Goal: Task Accomplishment & Management: Complete application form

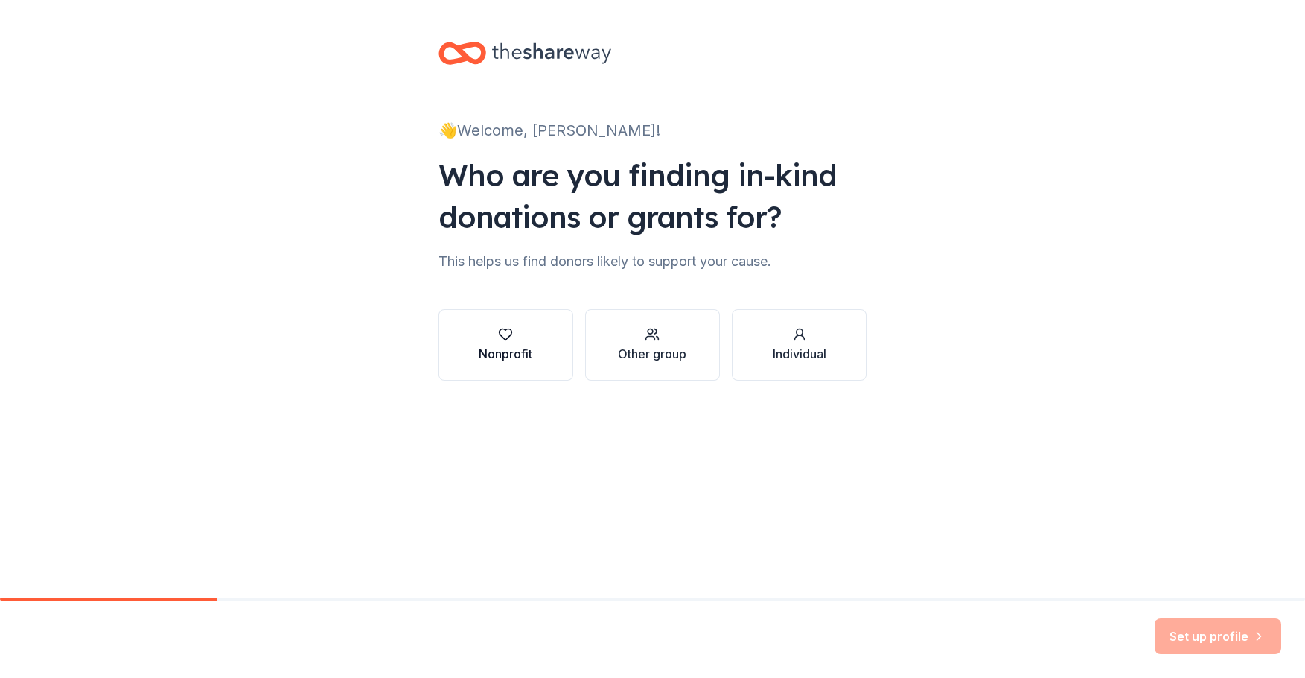
click at [499, 336] on icon "button" at bounding box center [505, 334] width 15 height 15
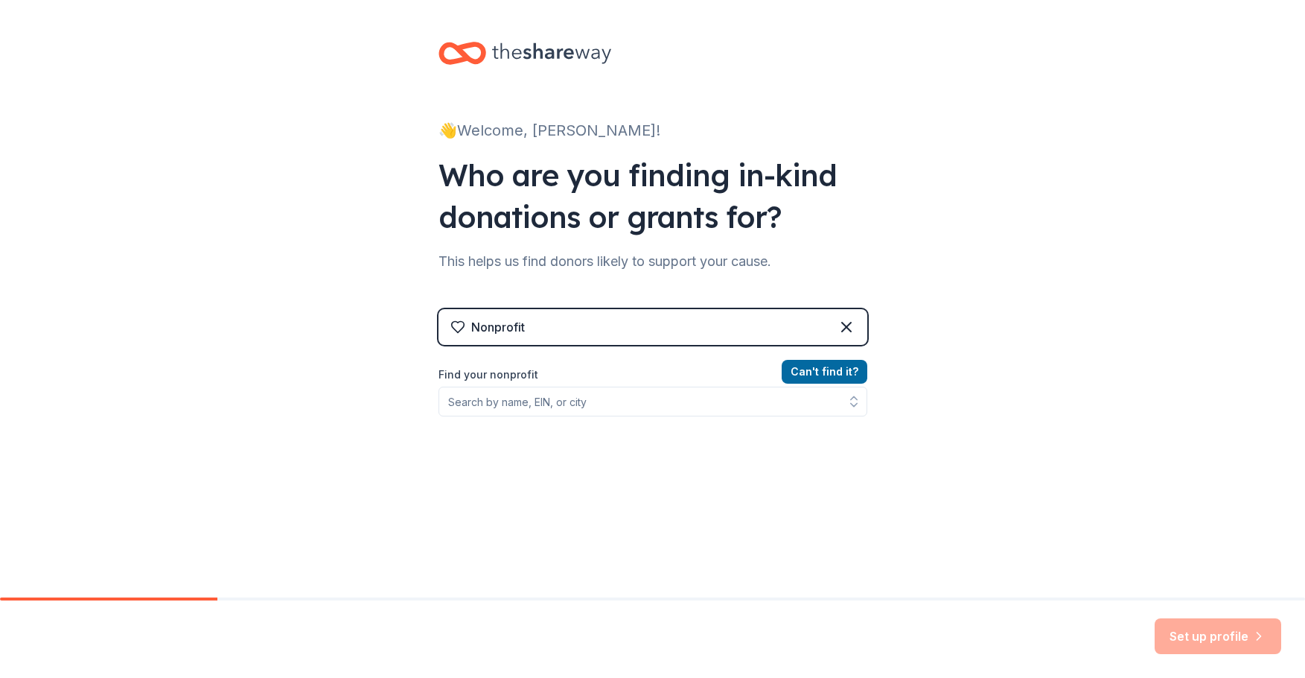
click at [797, 314] on div "Nonprofit" at bounding box center [653, 327] width 429 height 36
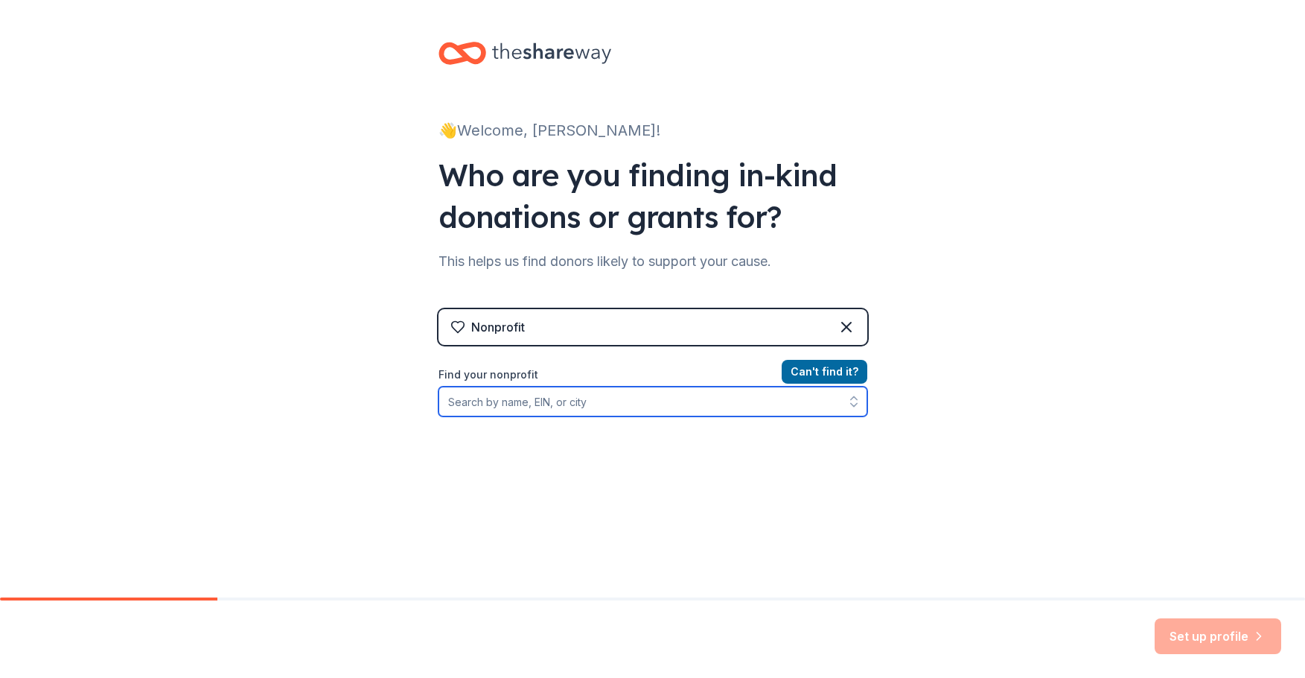
click at [525, 401] on input "Find your nonprofit" at bounding box center [653, 401] width 429 height 30
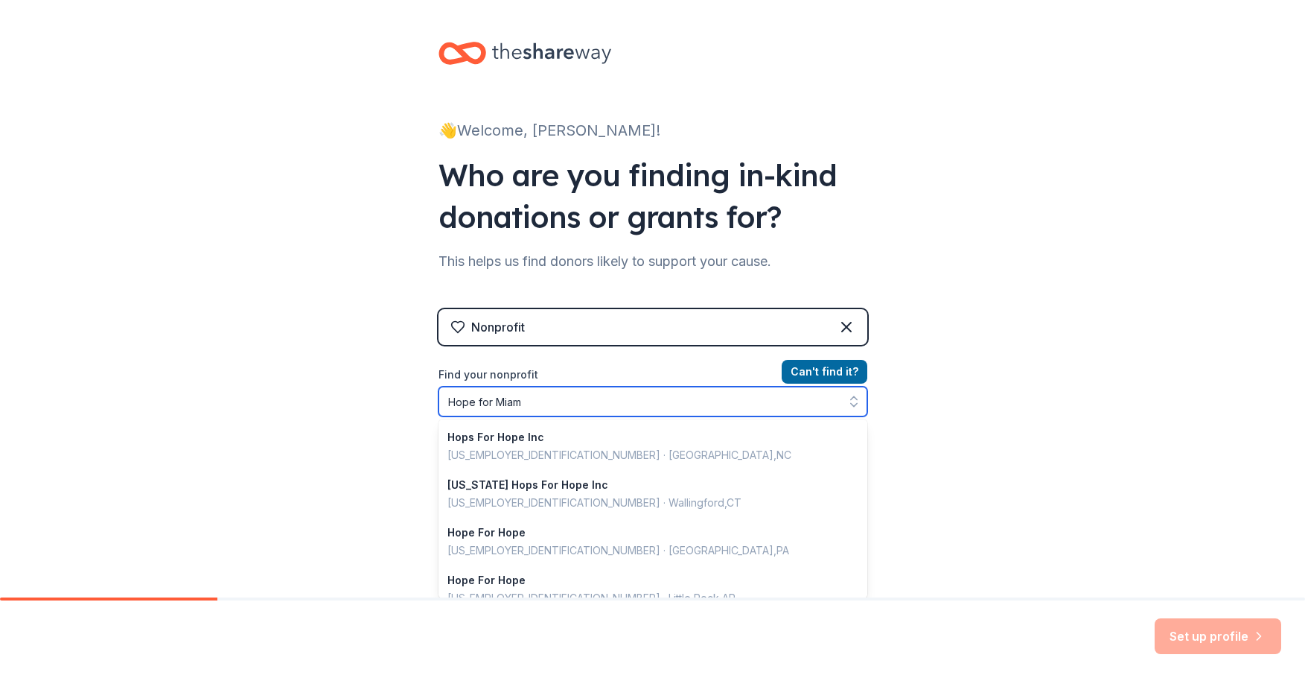
type input "Hope for [GEOGRAPHIC_DATA]"
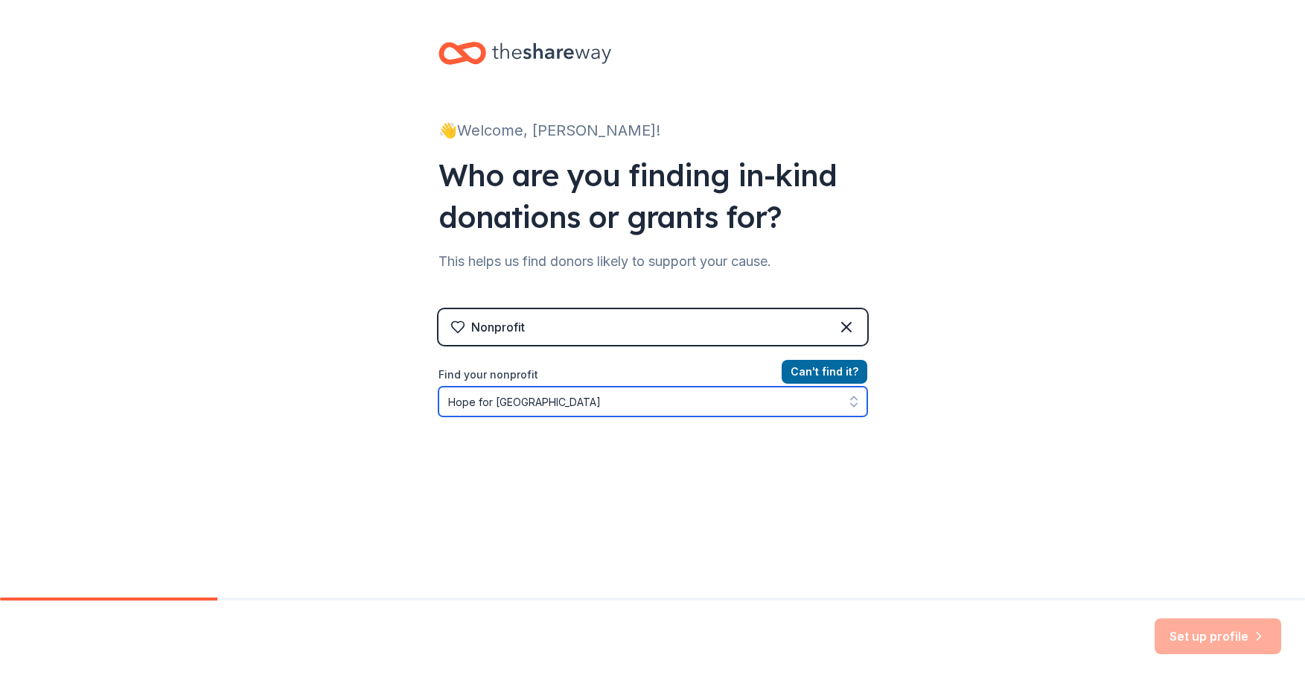
click at [637, 396] on input "Hope for [GEOGRAPHIC_DATA]" at bounding box center [653, 401] width 429 height 30
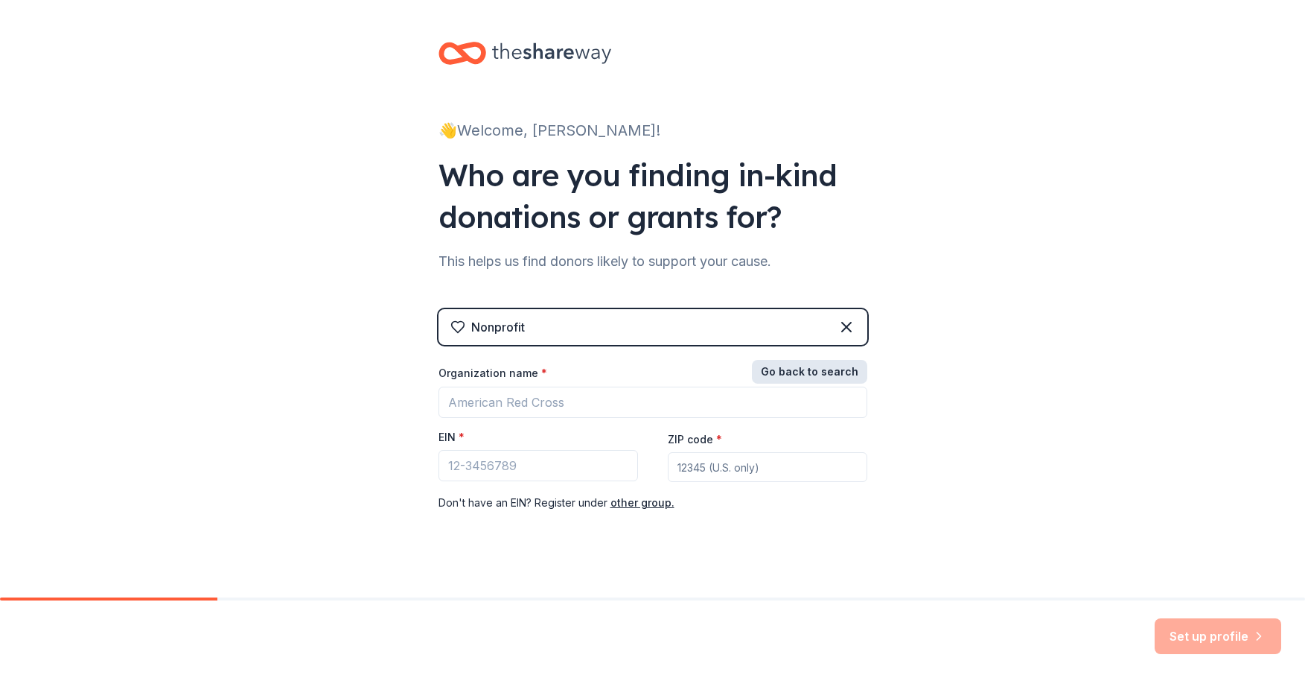
click at [833, 368] on button "Go back to search" at bounding box center [809, 372] width 115 height 24
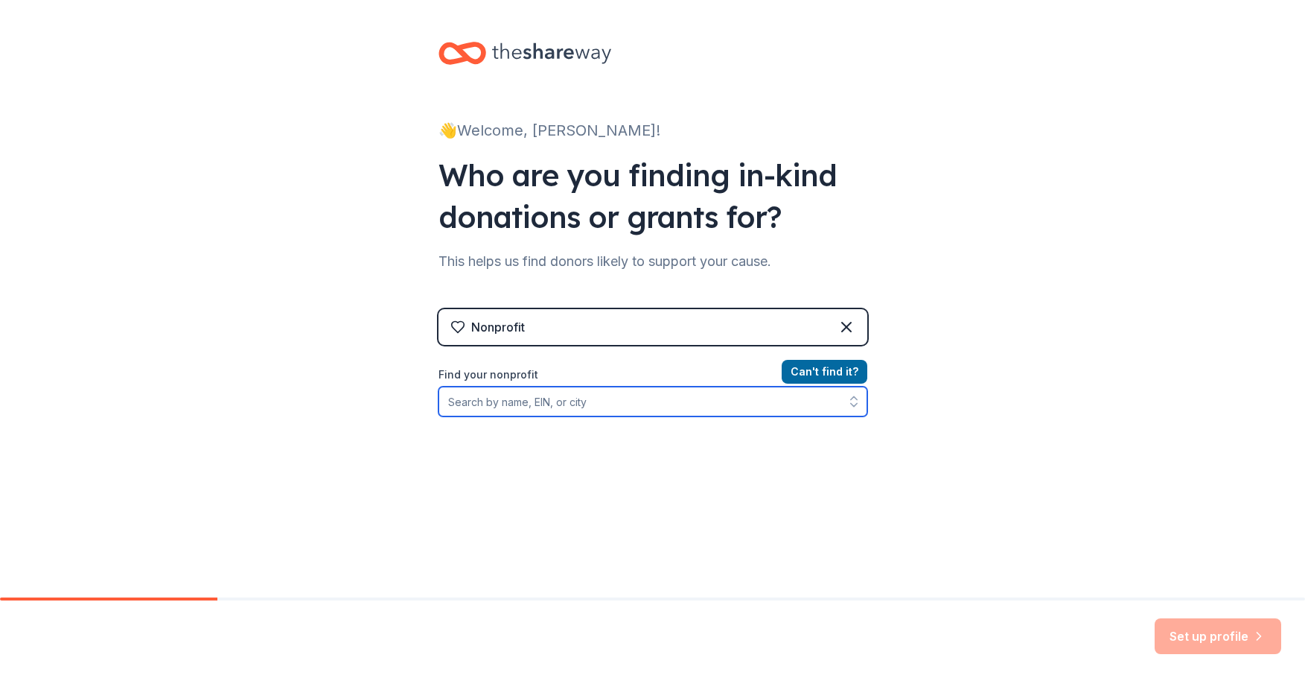
click at [500, 406] on input "Find your nonprofit" at bounding box center [653, 401] width 429 height 30
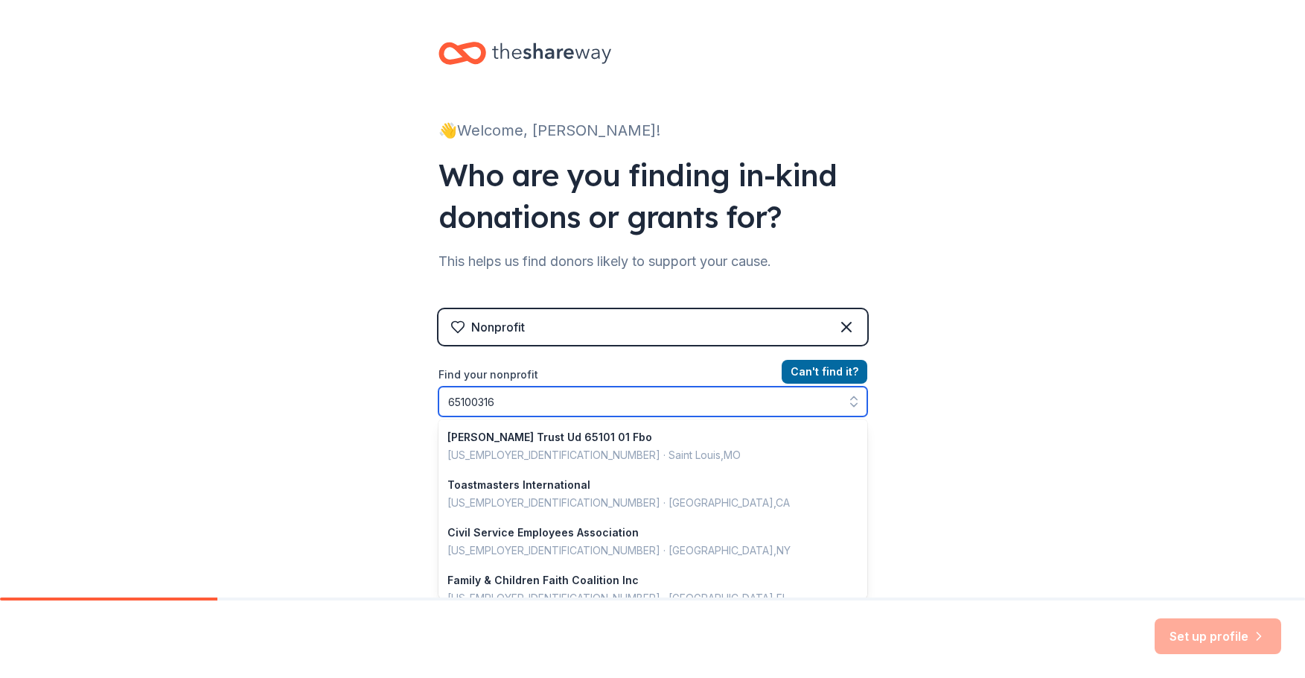
type input "651003163"
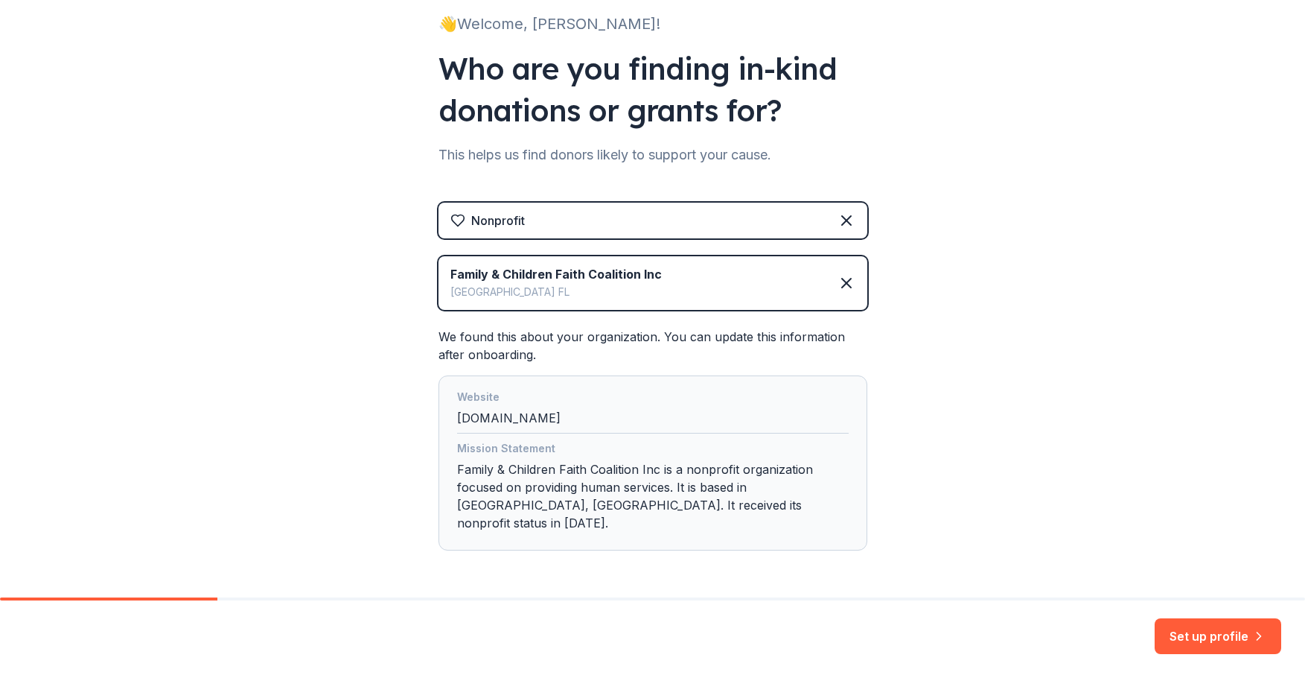
scroll to position [143, 0]
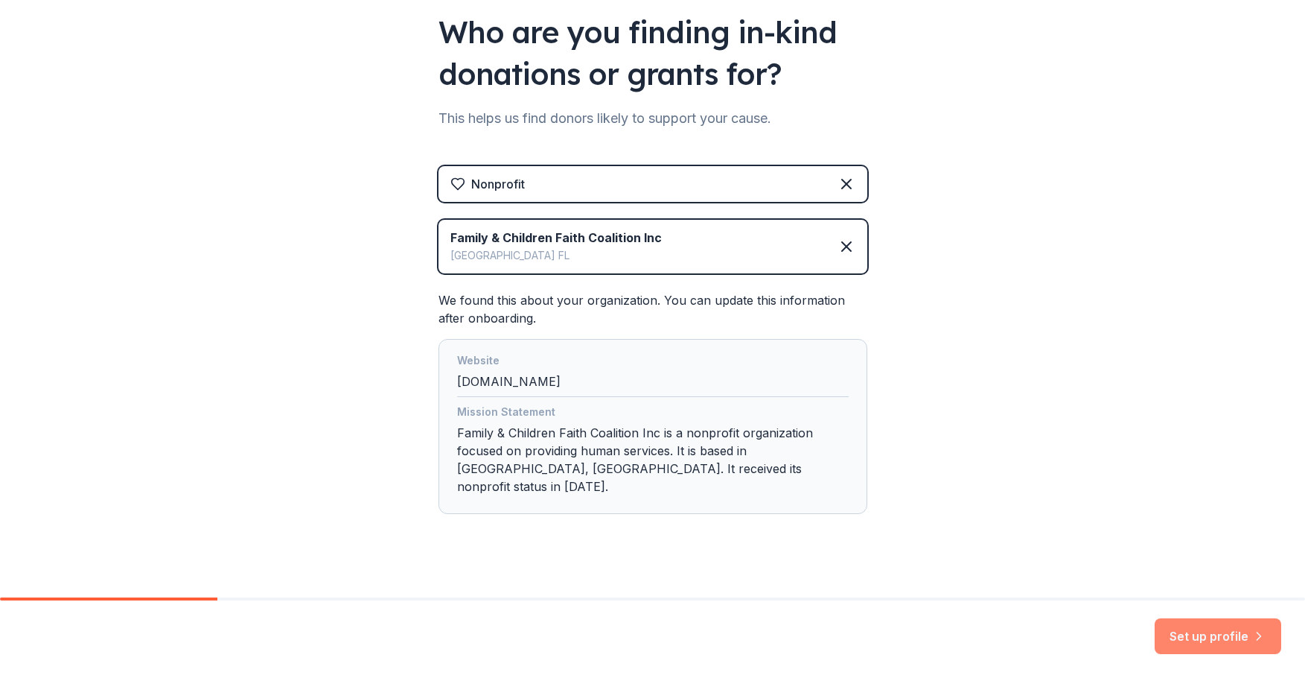
click at [1185, 634] on button "Set up profile" at bounding box center [1218, 636] width 127 height 36
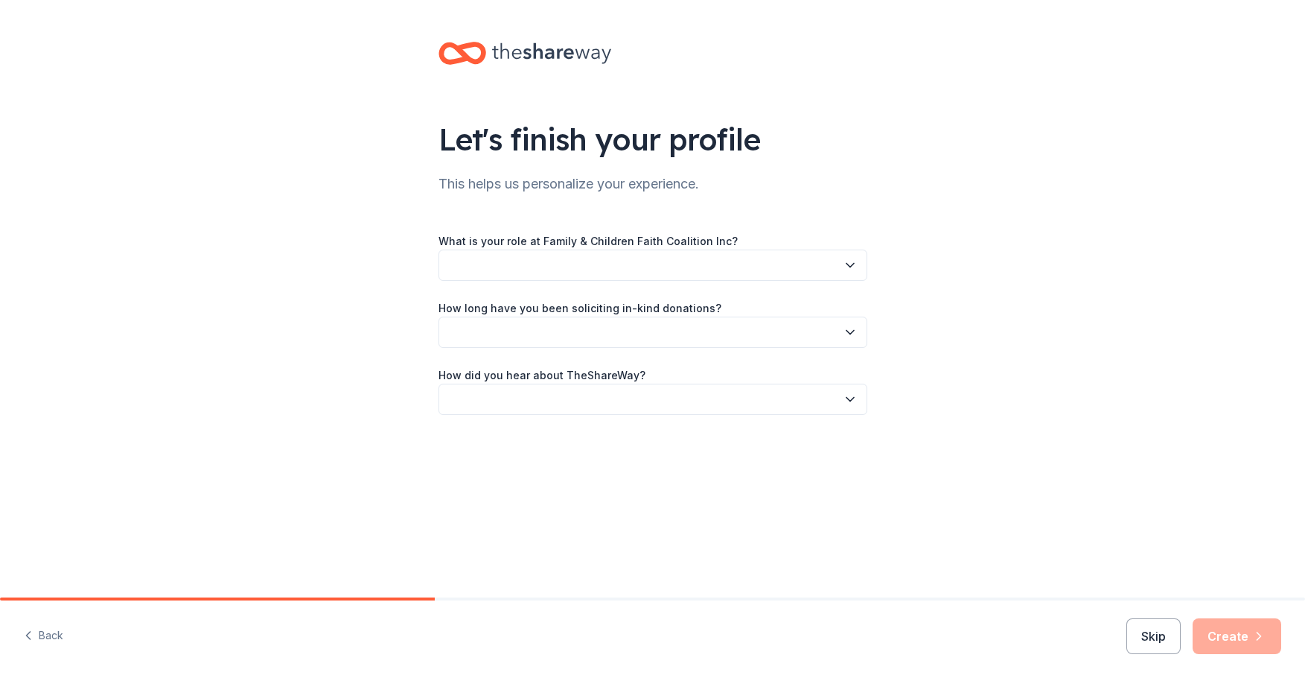
click at [846, 261] on icon "button" at bounding box center [850, 265] width 15 height 15
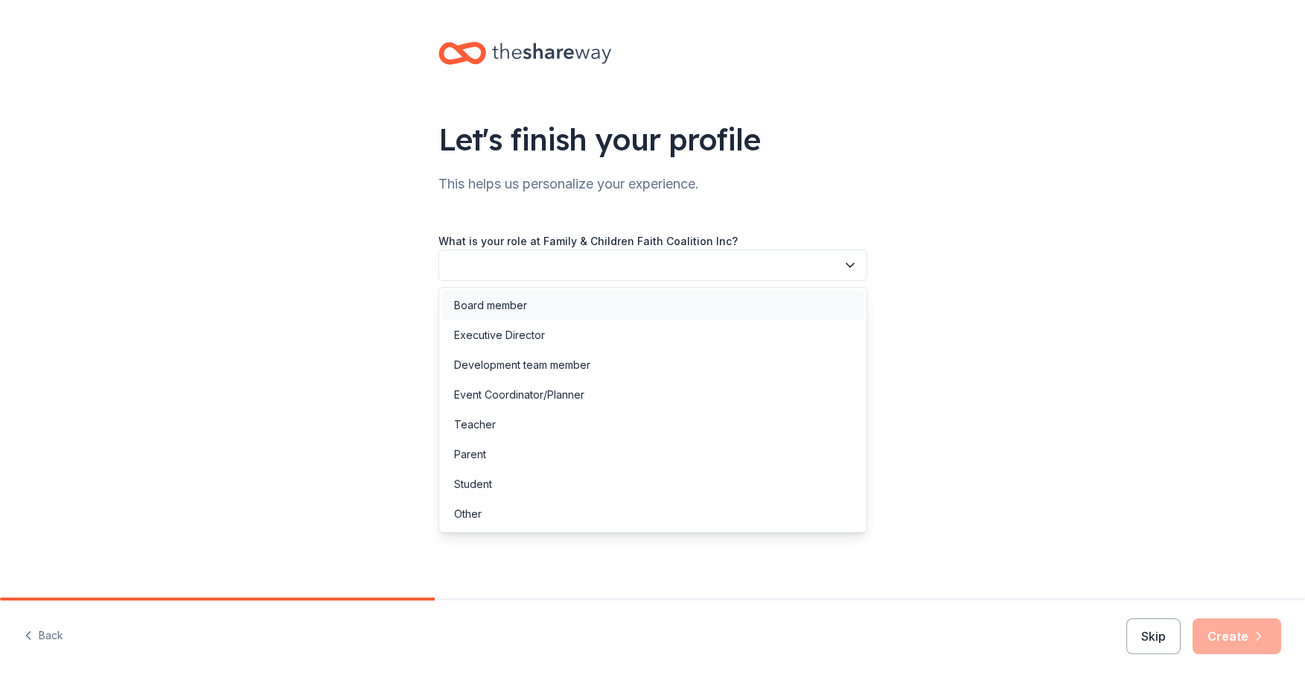
click at [827, 305] on div "Board member" at bounding box center [652, 305] width 421 height 30
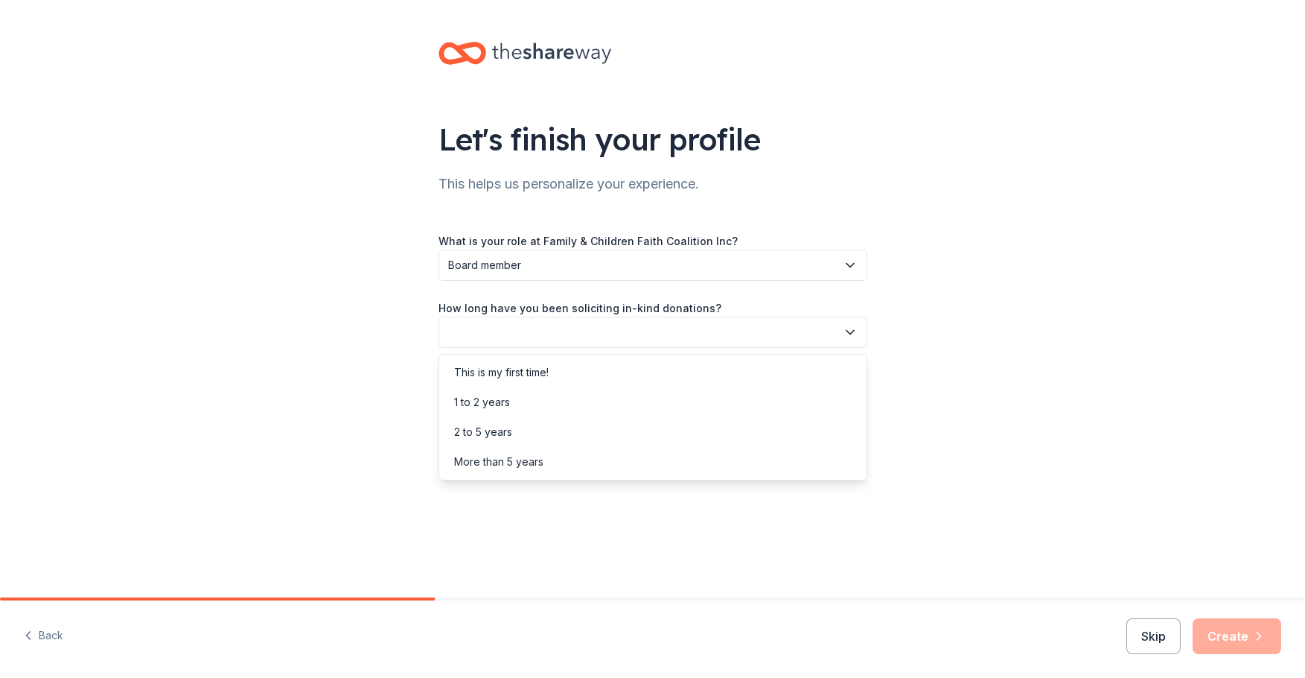
click at [850, 328] on icon "button" at bounding box center [850, 332] width 15 height 15
click at [777, 451] on div "More than 5 years" at bounding box center [652, 462] width 421 height 30
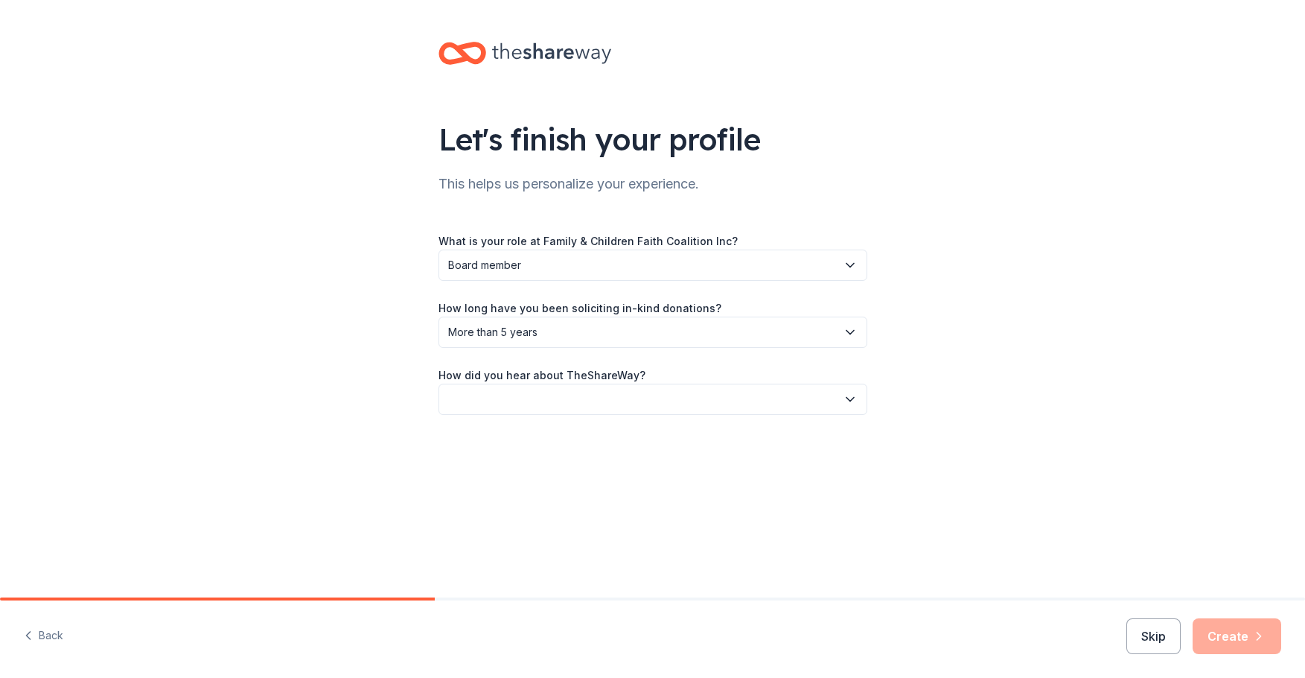
click at [852, 398] on icon "button" at bounding box center [850, 400] width 7 height 4
click at [807, 504] on div "Social media" at bounding box center [652, 499] width 421 height 30
click at [1226, 629] on button "Create" at bounding box center [1237, 636] width 89 height 36
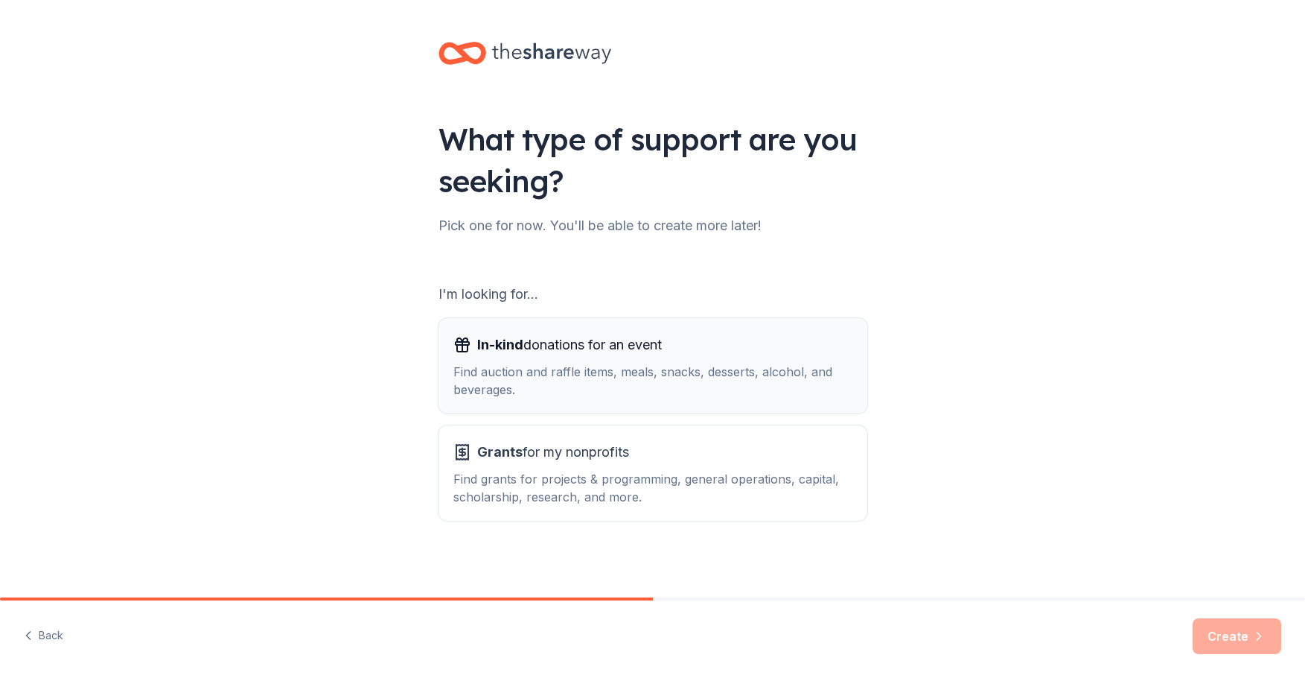
click at [599, 347] on span "In-kind donations for an event" at bounding box center [569, 345] width 185 height 24
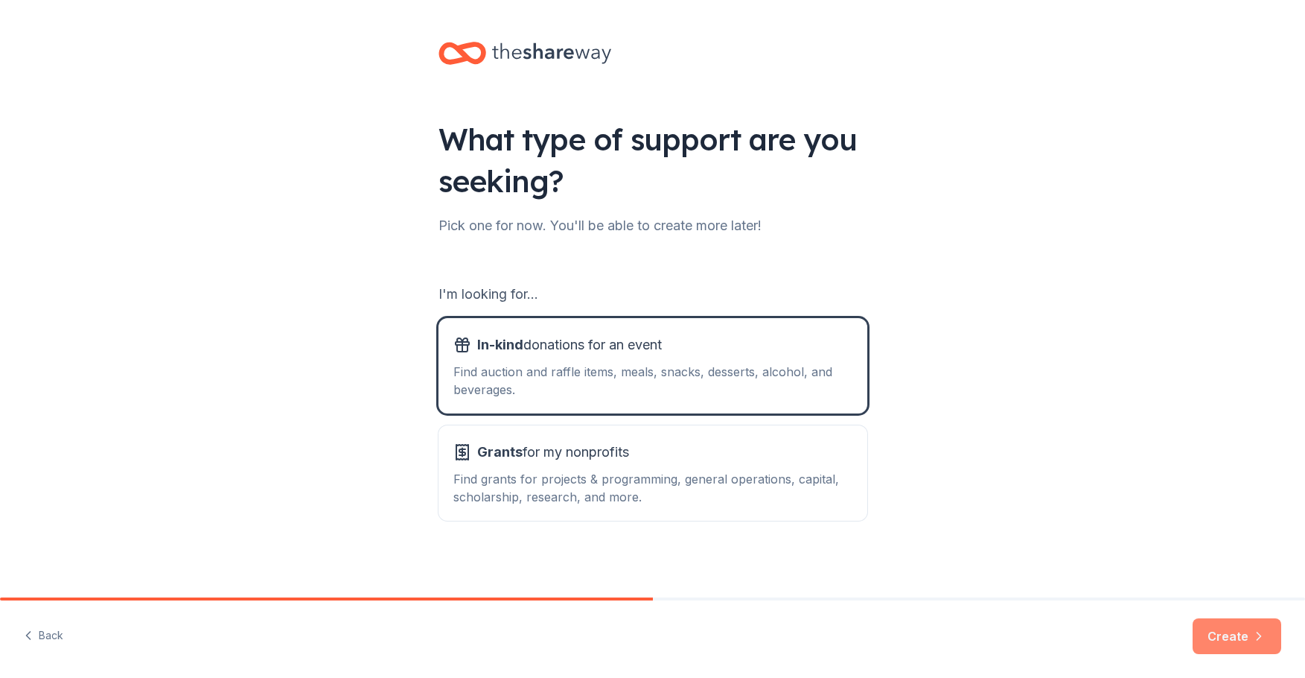
click at [1227, 630] on button "Create" at bounding box center [1237, 636] width 89 height 36
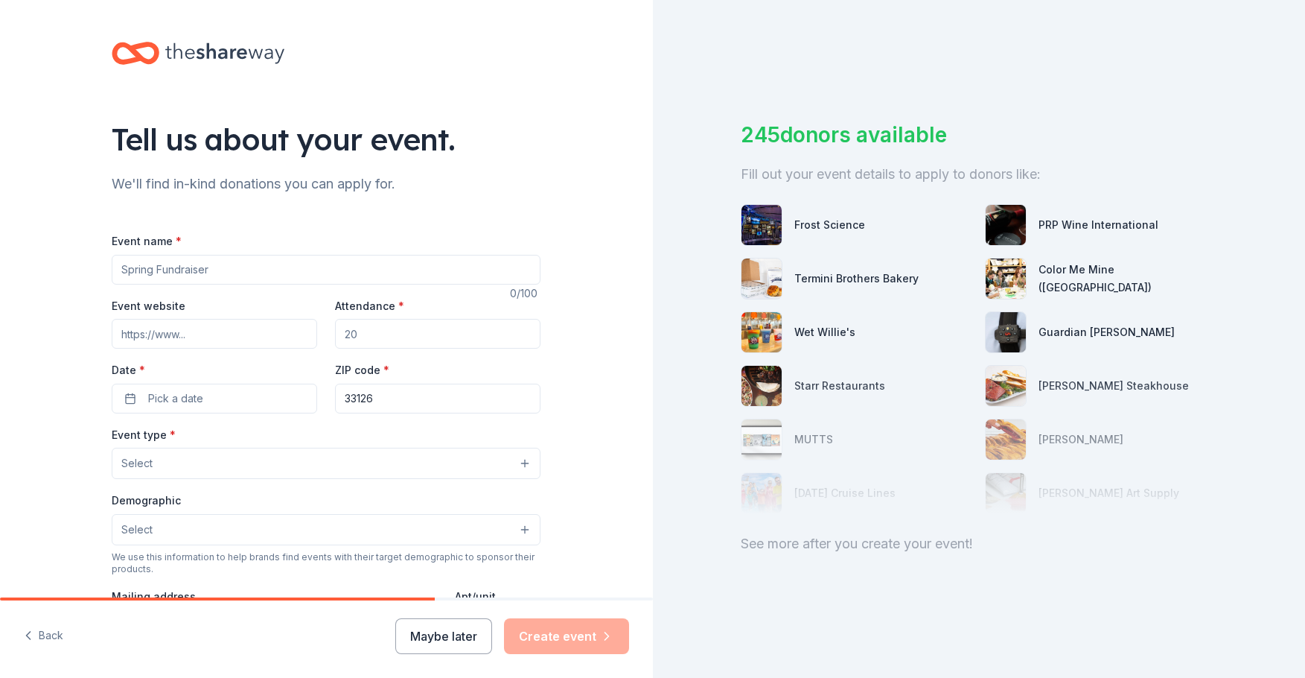
click at [190, 267] on input "Event name *" at bounding box center [326, 270] width 429 height 30
type input "2025 Gala"
click at [217, 328] on input "Event website" at bounding box center [215, 334] width 206 height 30
click at [387, 329] on input "Attendance *" at bounding box center [438, 334] width 206 height 30
type input "250"
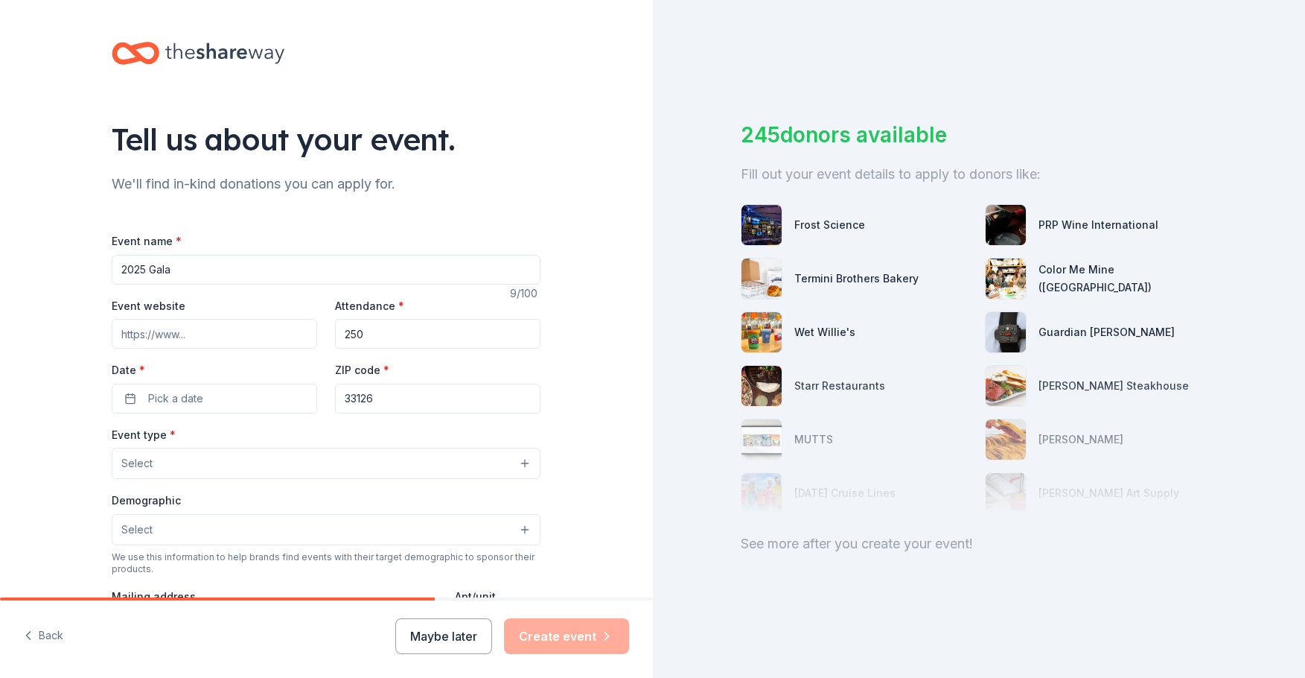
click at [270, 338] on input "Event website" at bounding box center [215, 334] width 206 height 30
click at [229, 333] on input "Event website" at bounding box center [215, 334] width 206 height 30
paste input "[URL][DOMAIN_NAME]"
type input "[URL][DOMAIN_NAME]"
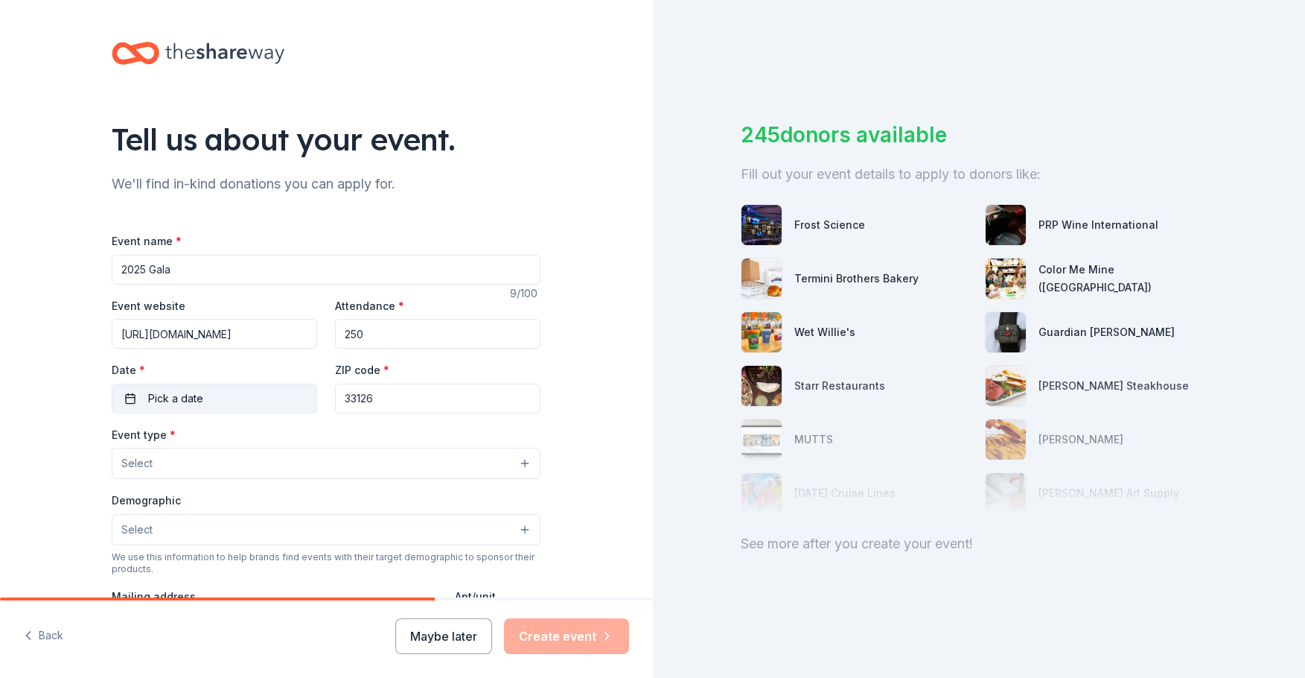
scroll to position [0, 0]
click at [149, 397] on span "Pick a date" at bounding box center [175, 398] width 55 height 18
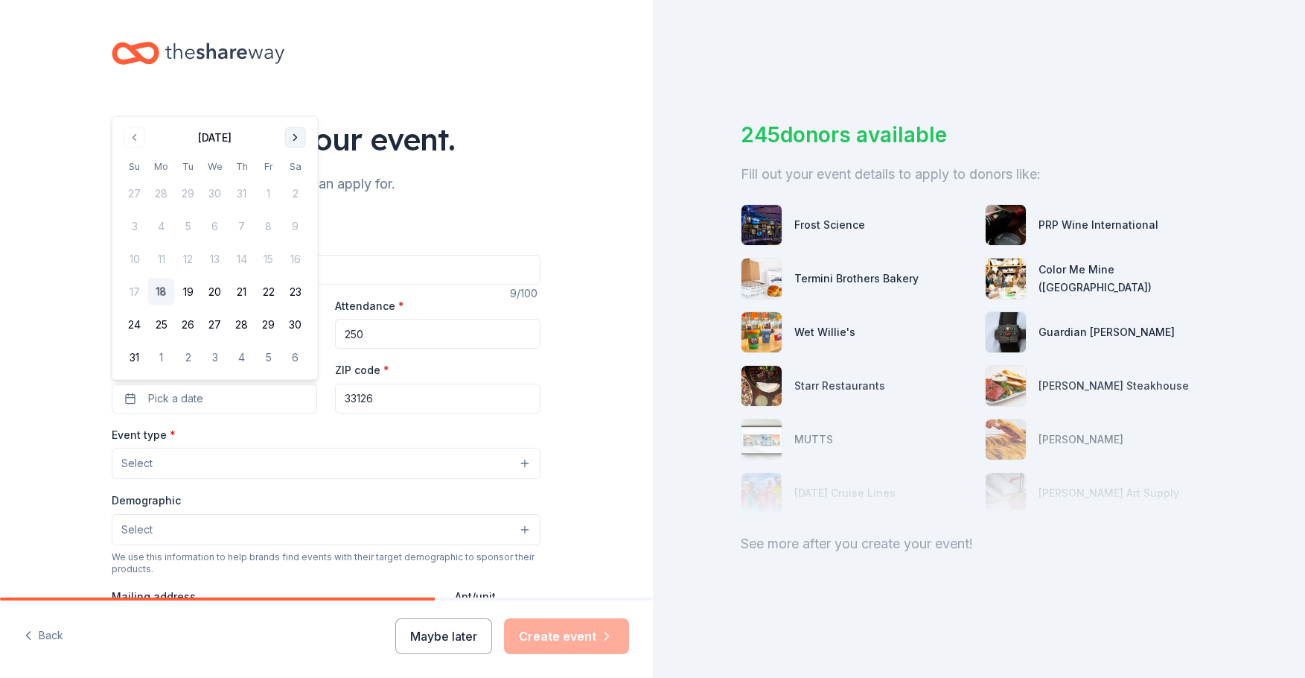
click at [294, 137] on button "Go to next month" at bounding box center [295, 137] width 21 height 21
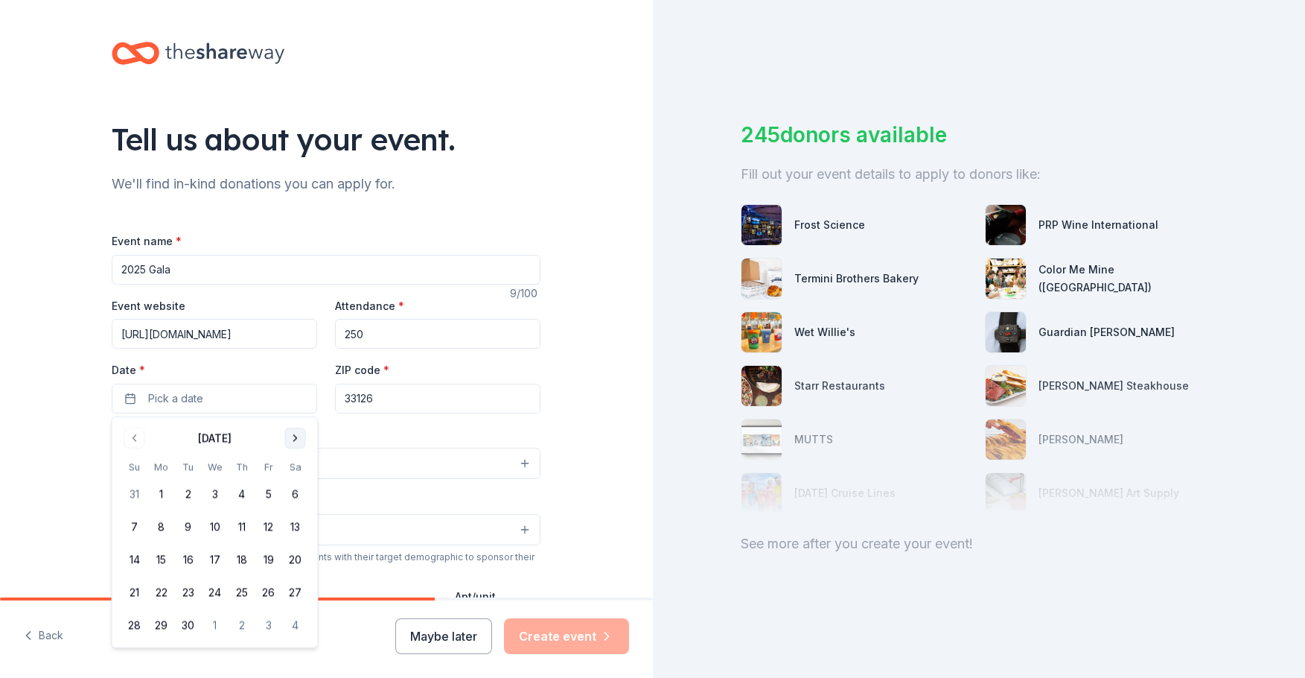
click at [293, 438] on button "Go to next month" at bounding box center [295, 437] width 21 height 21
click at [299, 493] on button "4" at bounding box center [295, 493] width 27 height 27
click at [390, 397] on input "33126" at bounding box center [438, 398] width 206 height 30
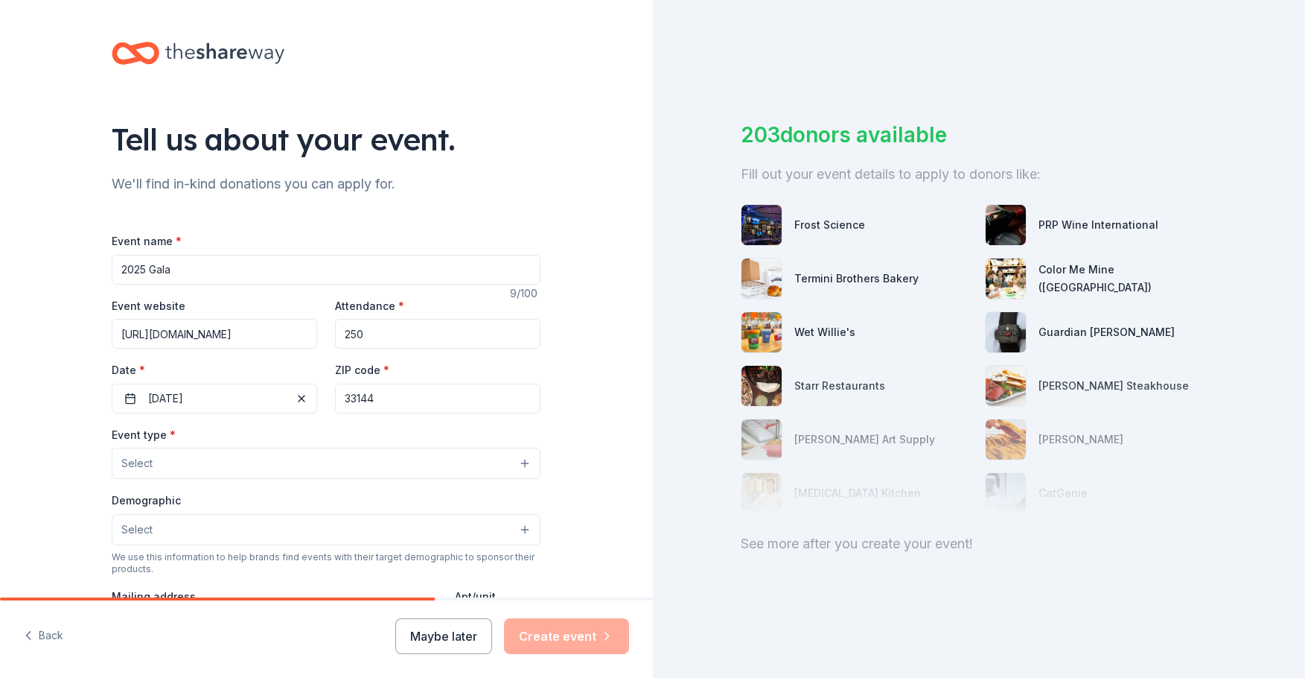
type input "33144"
click at [285, 470] on button "Select" at bounding box center [326, 463] width 429 height 31
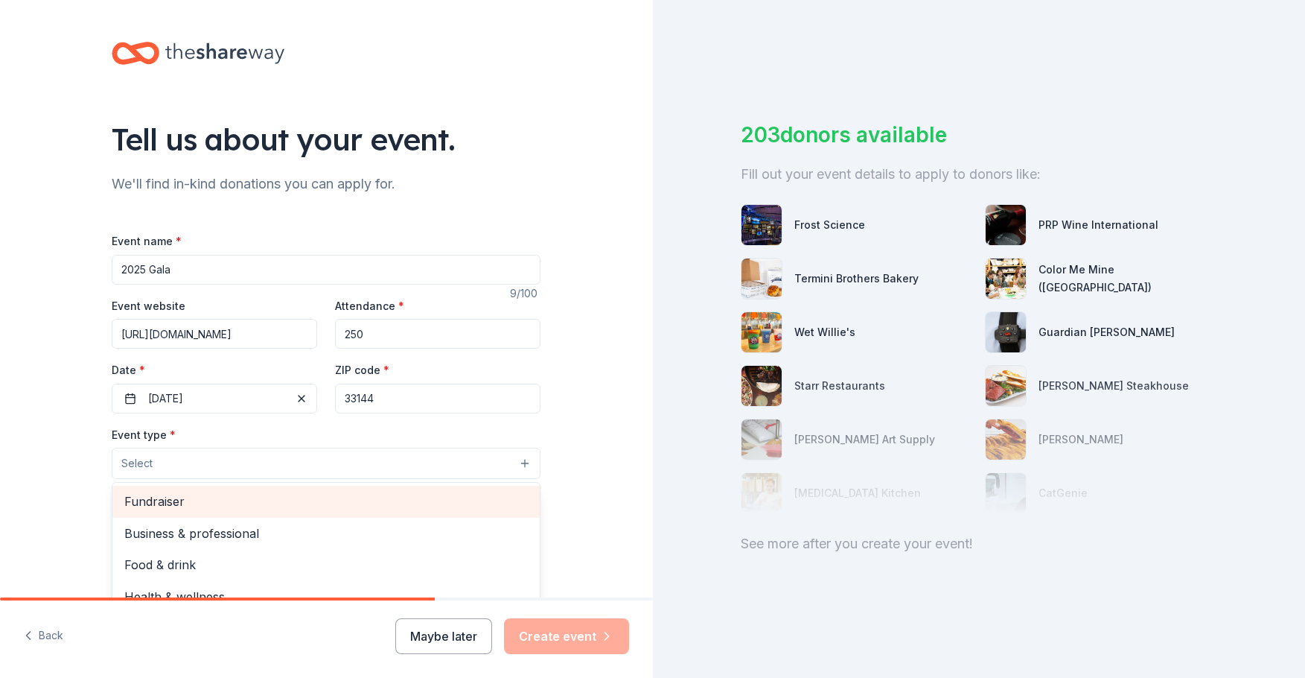
click at [471, 495] on span "Fundraiser" at bounding box center [326, 500] width 404 height 19
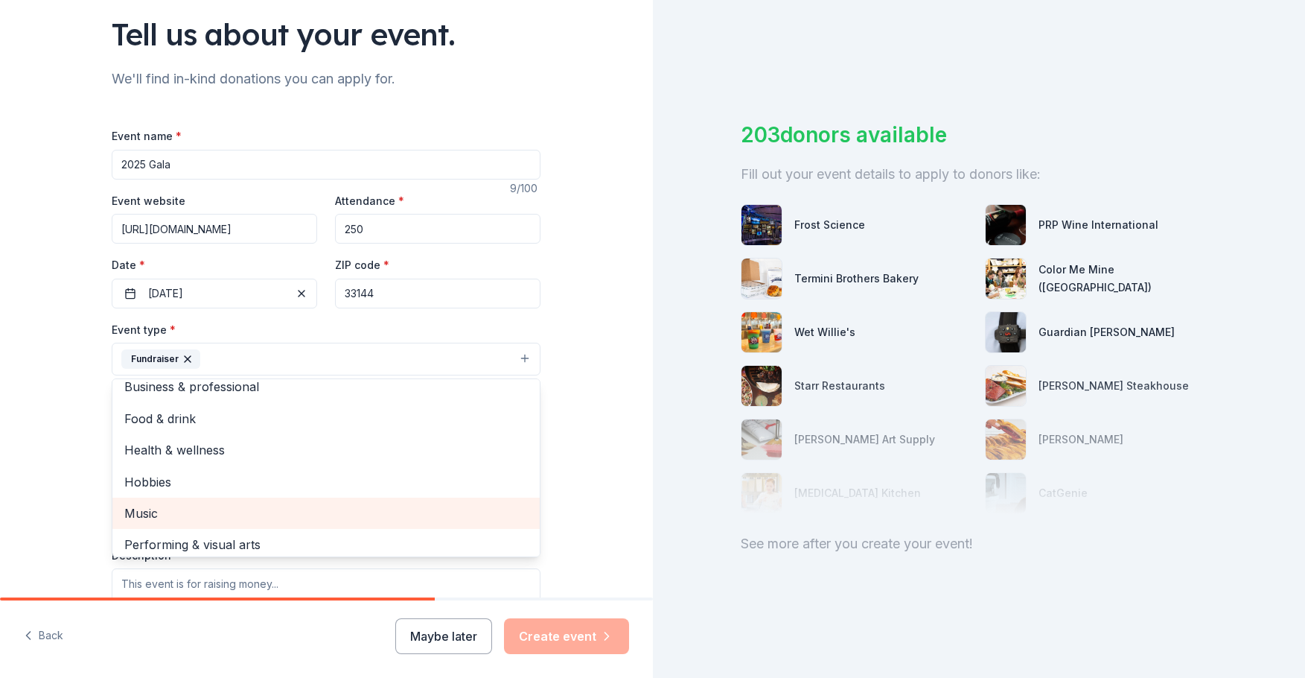
scroll to position [18, 0]
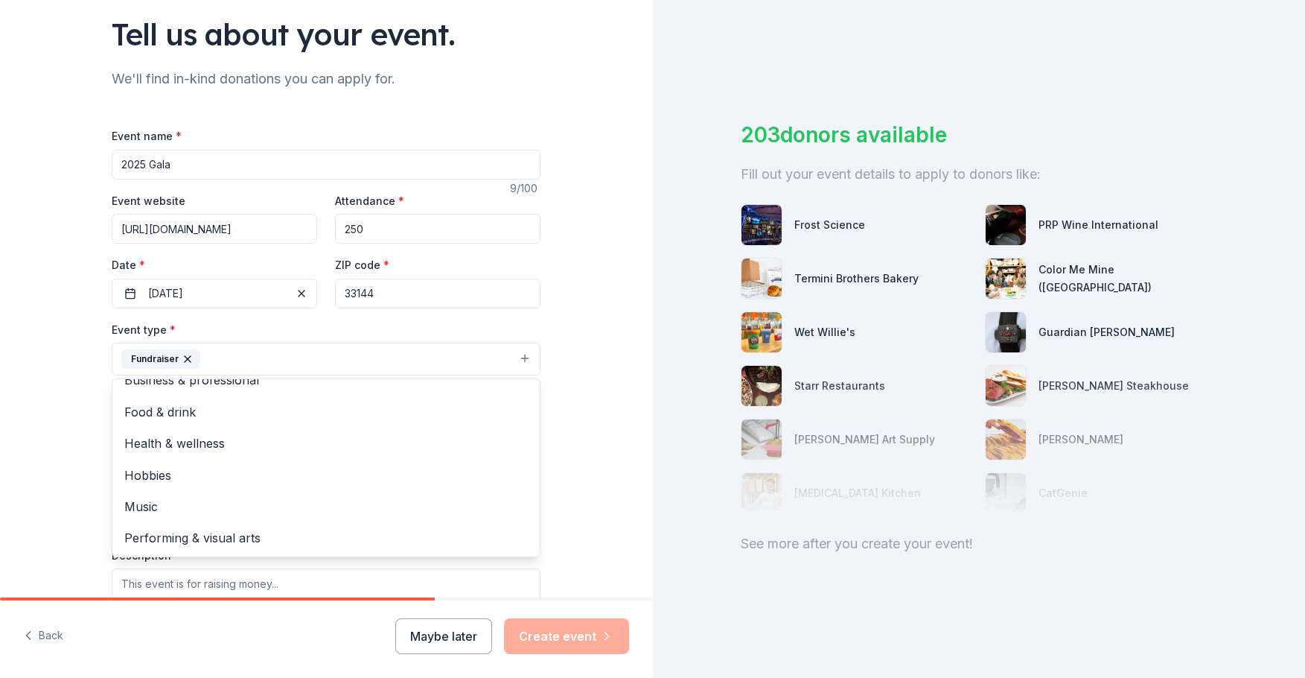
click at [562, 480] on div "Tell us about your event. We'll find in-kind donations you can apply for. Event…" at bounding box center [326, 391] width 477 height 993
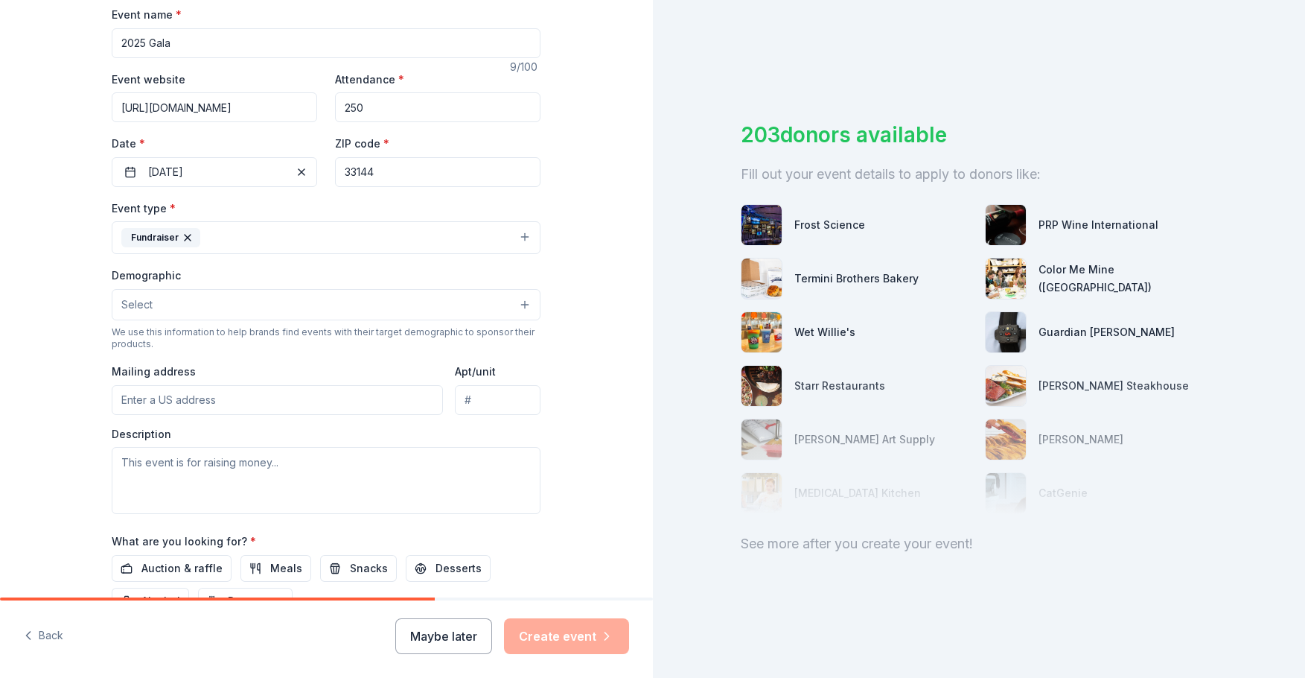
scroll to position [228, 0]
click at [187, 397] on input "Mailing address" at bounding box center [277, 398] width 331 height 30
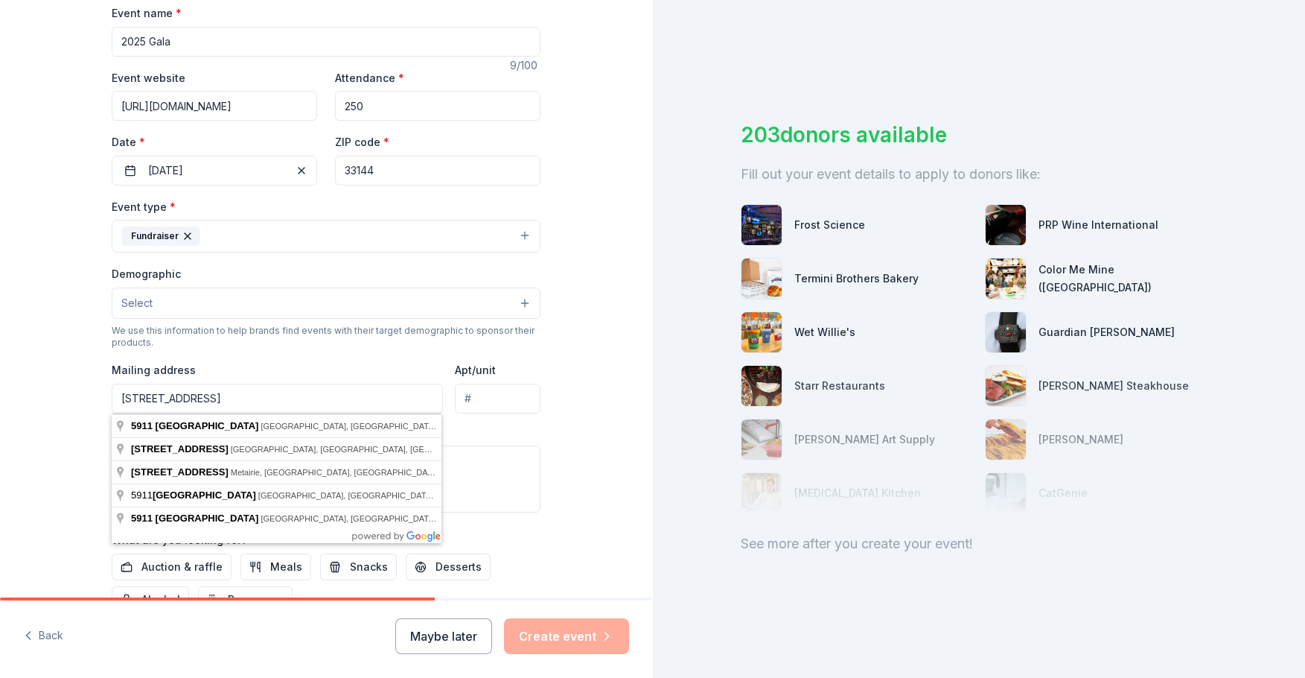
click at [86, 447] on div "Tell us about your event. We'll find in-kind donations you can apply for. Event…" at bounding box center [326, 268] width 653 height 993
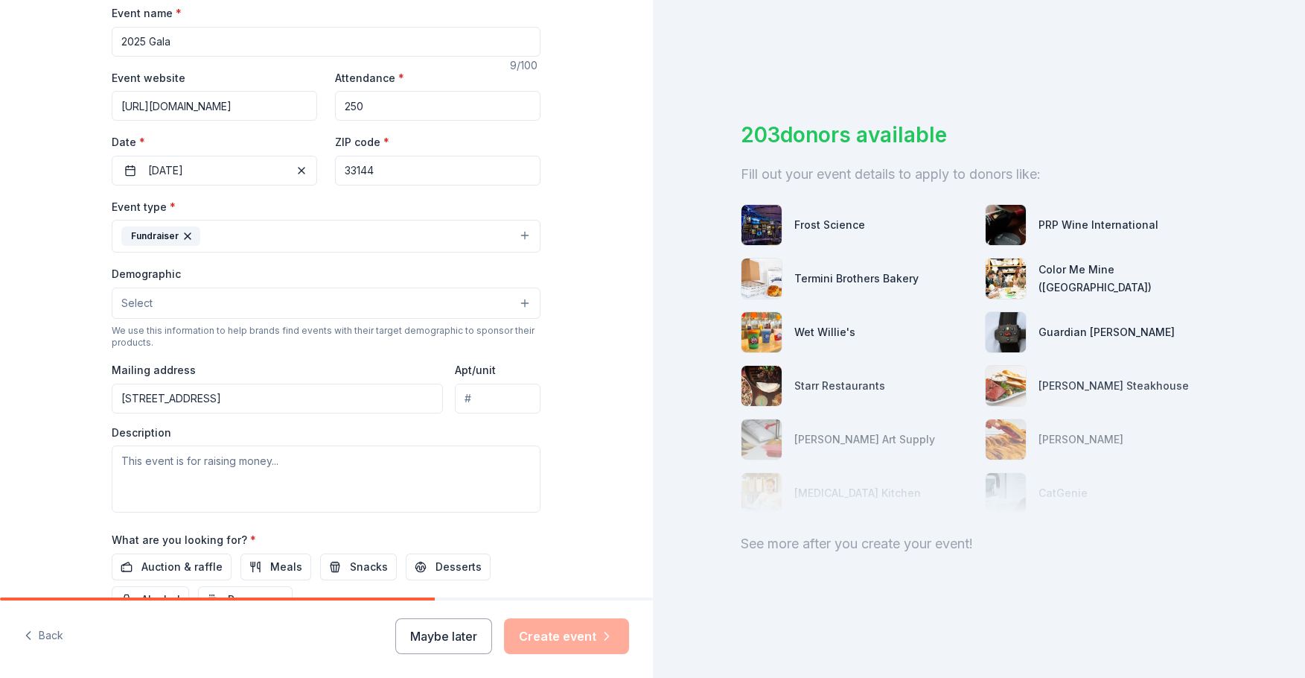
click at [267, 400] on input "[STREET_ADDRESS]" at bounding box center [277, 398] width 331 height 30
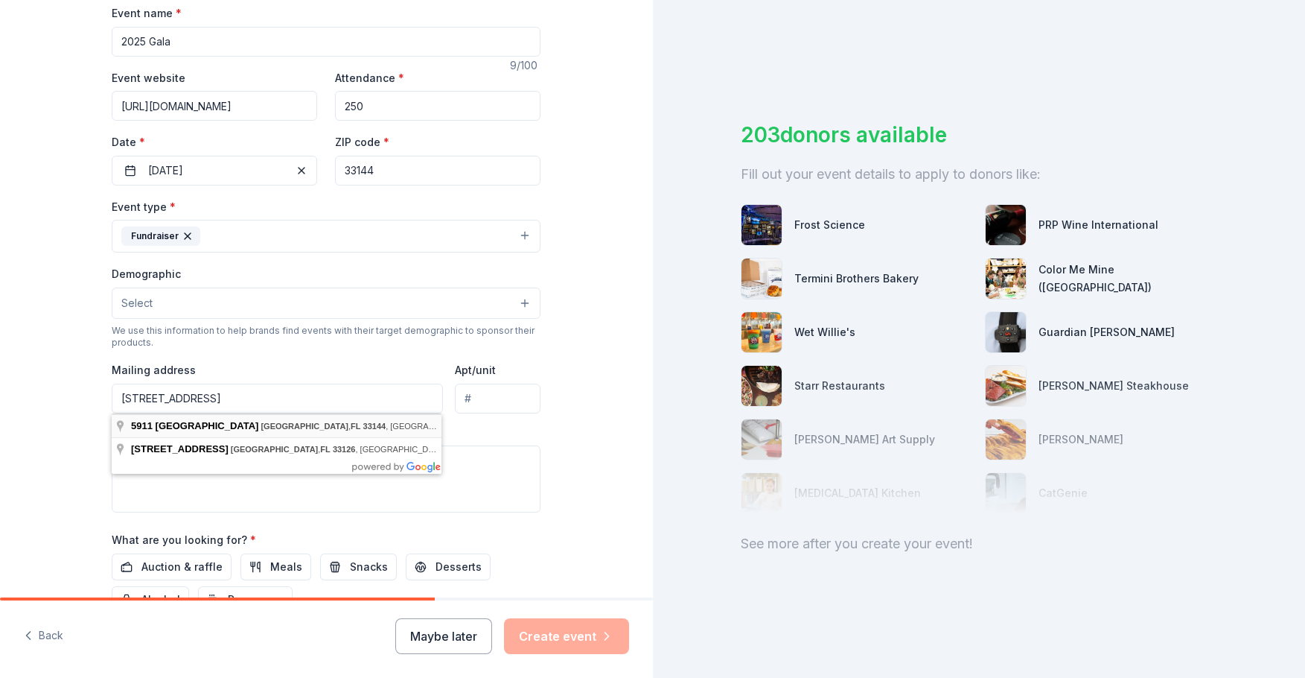
type input "[STREET_ADDRESS]"
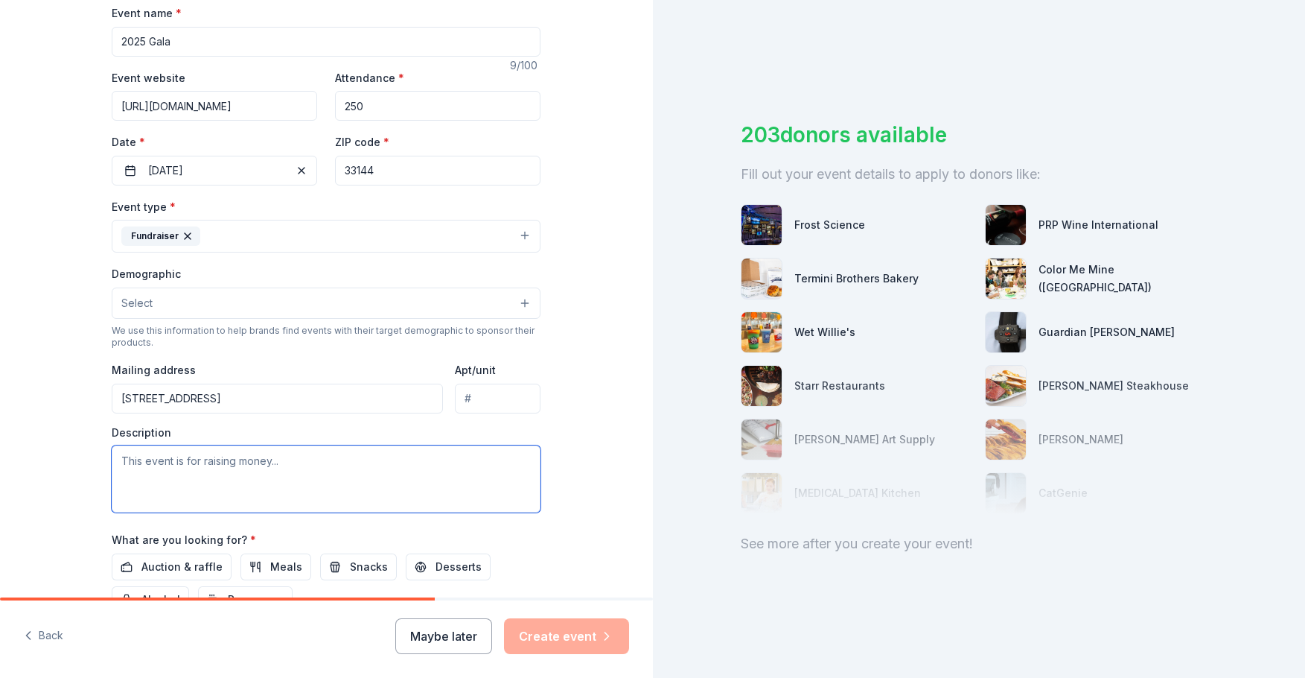
click at [141, 463] on textarea at bounding box center [326, 478] width 429 height 67
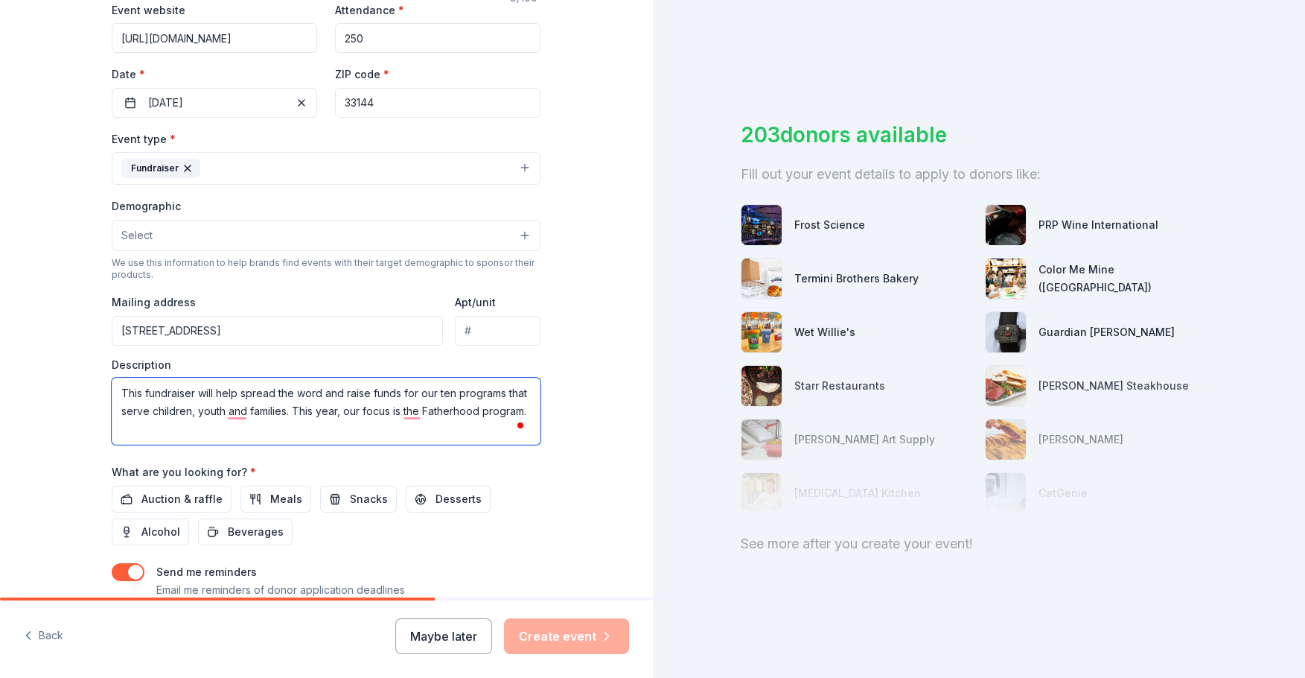
scroll to position [0, 0]
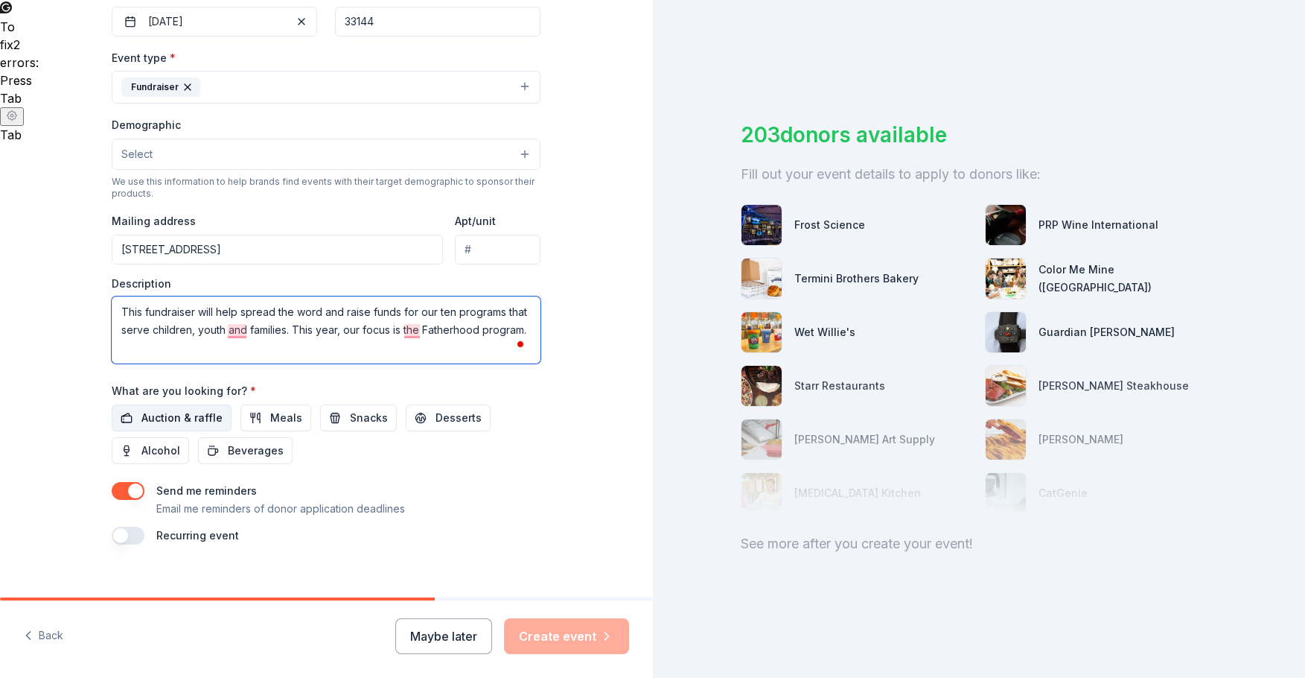
type textarea "This fundraiser will help spread the word and raise funds for our ten programs …"
click at [164, 415] on span "Auction & raffle" at bounding box center [181, 418] width 81 height 18
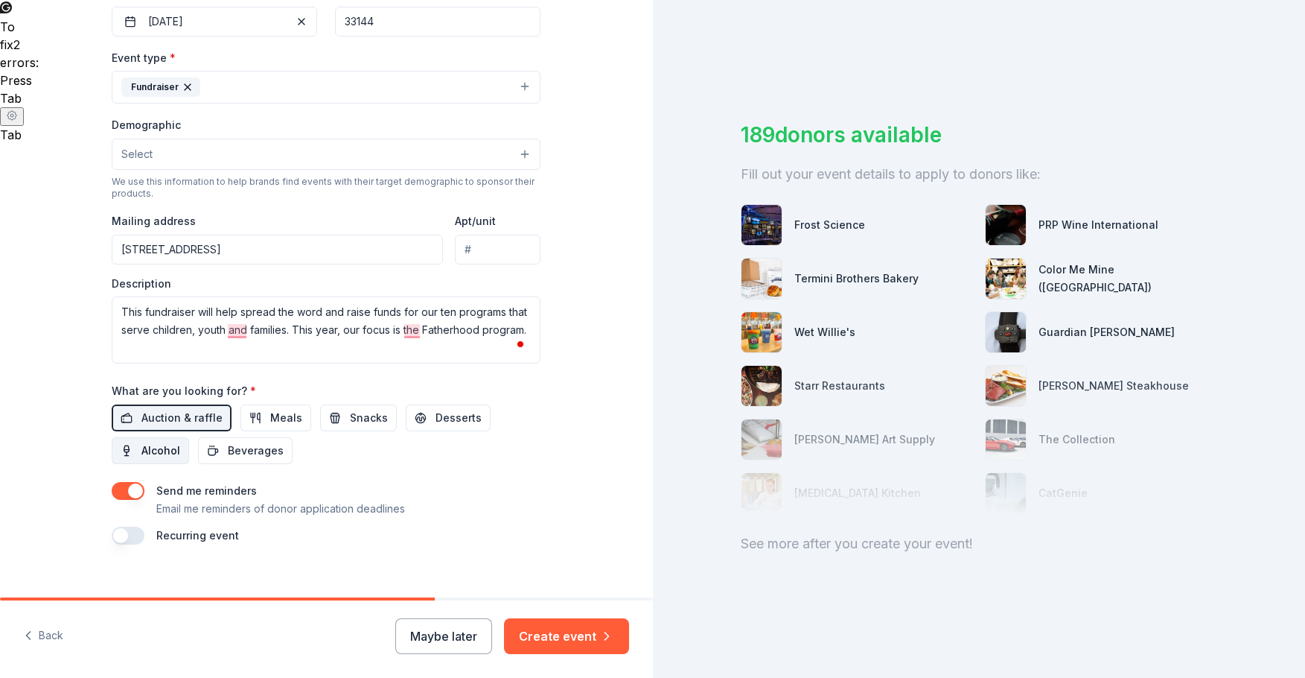
click at [159, 448] on span "Alcohol" at bounding box center [160, 451] width 39 height 18
click at [260, 445] on span "Beverages" at bounding box center [256, 451] width 56 height 18
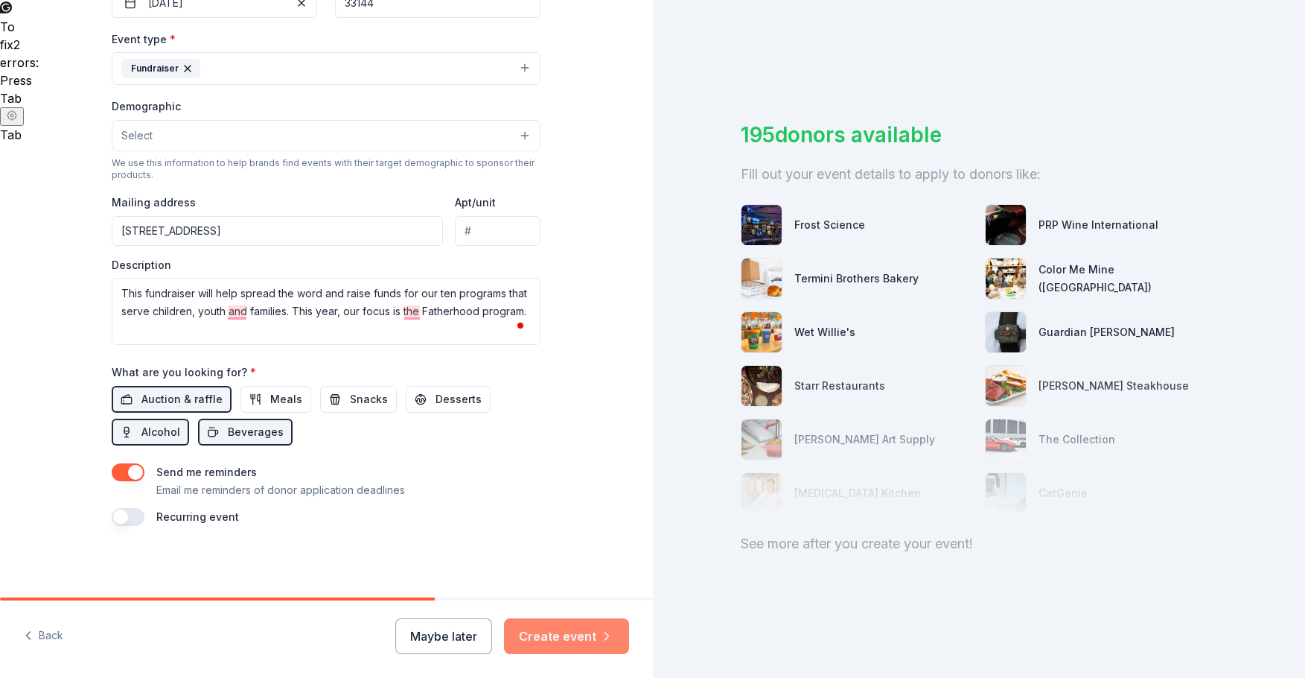
click at [573, 637] on button "Create event" at bounding box center [566, 636] width 125 height 36
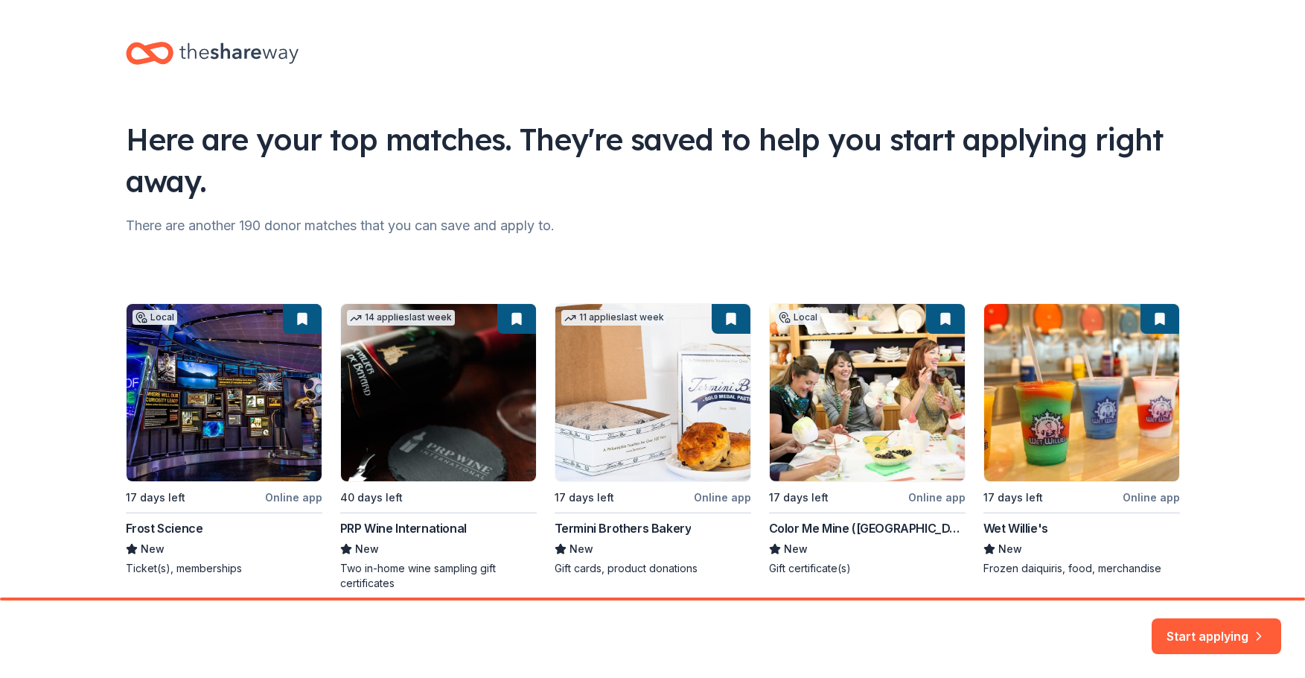
click at [400, 408] on div "Local 17 days left Online app Frost Science New Ticket(s), memberships 14 appli…" at bounding box center [653, 446] width 1054 height 287
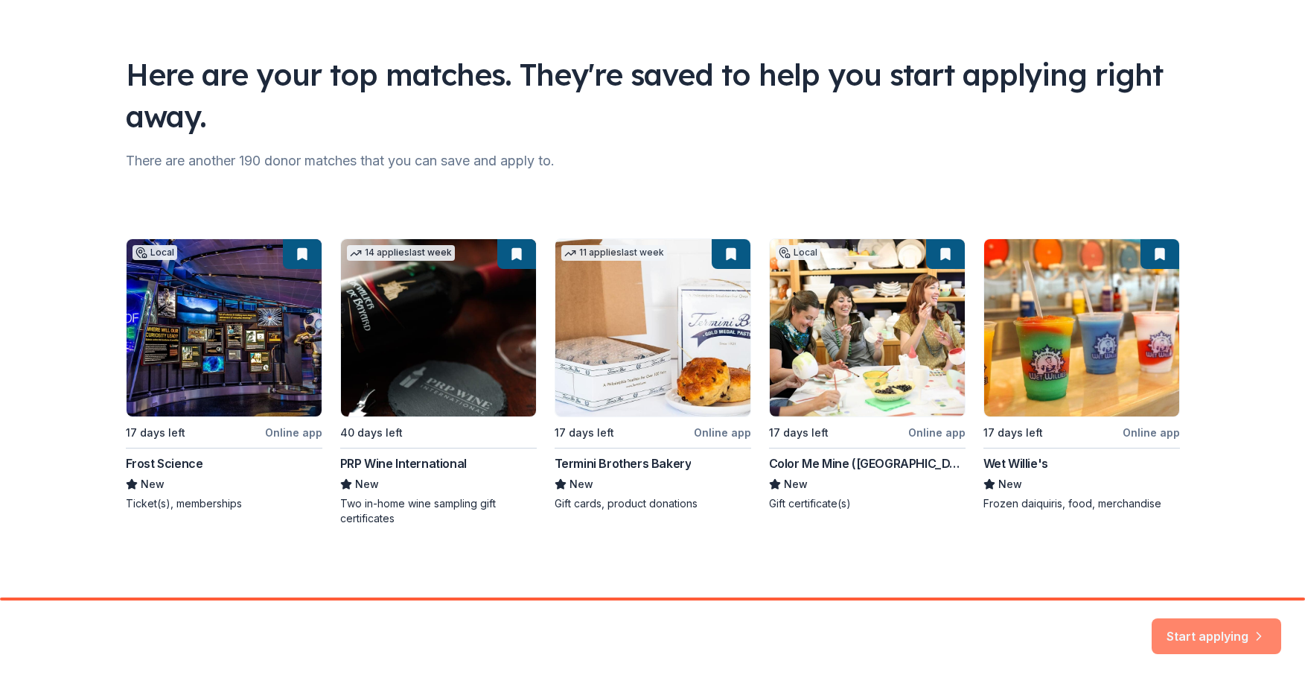
click at [1216, 633] on button "Start applying" at bounding box center [1217, 628] width 130 height 36
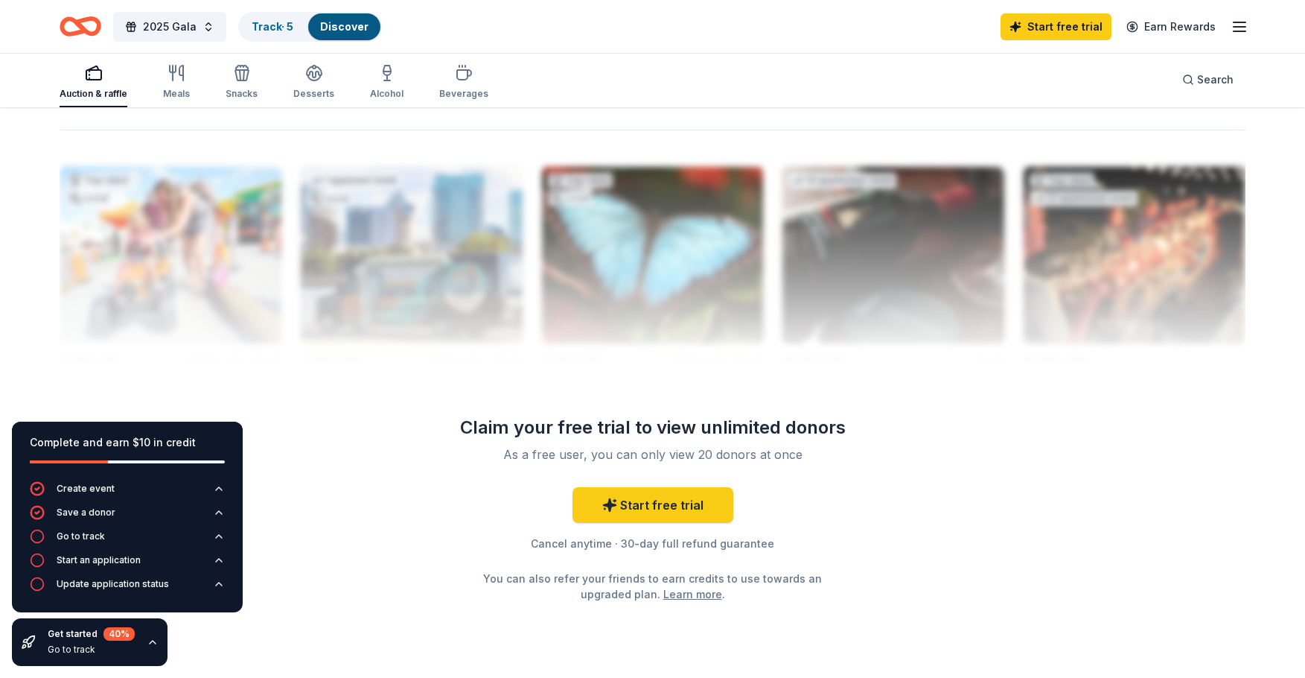
scroll to position [1438, 0]
click at [646, 509] on link "Start free trial" at bounding box center [653, 504] width 161 height 36
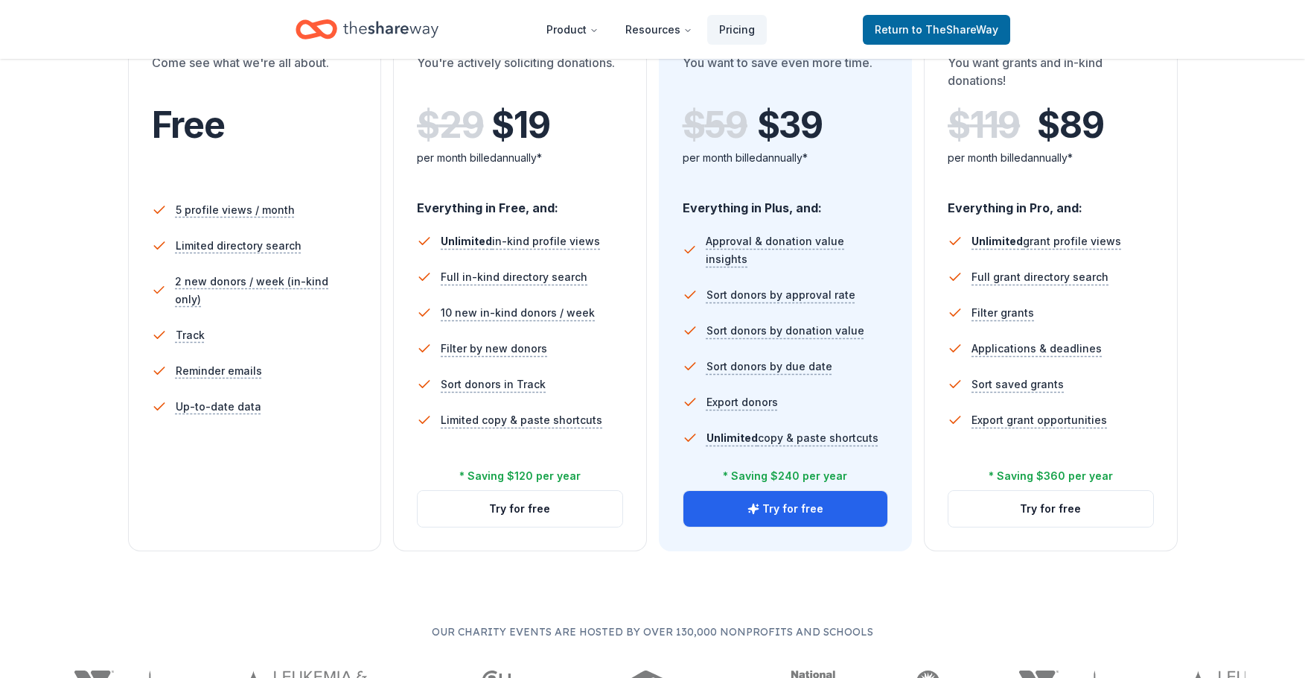
scroll to position [321, 0]
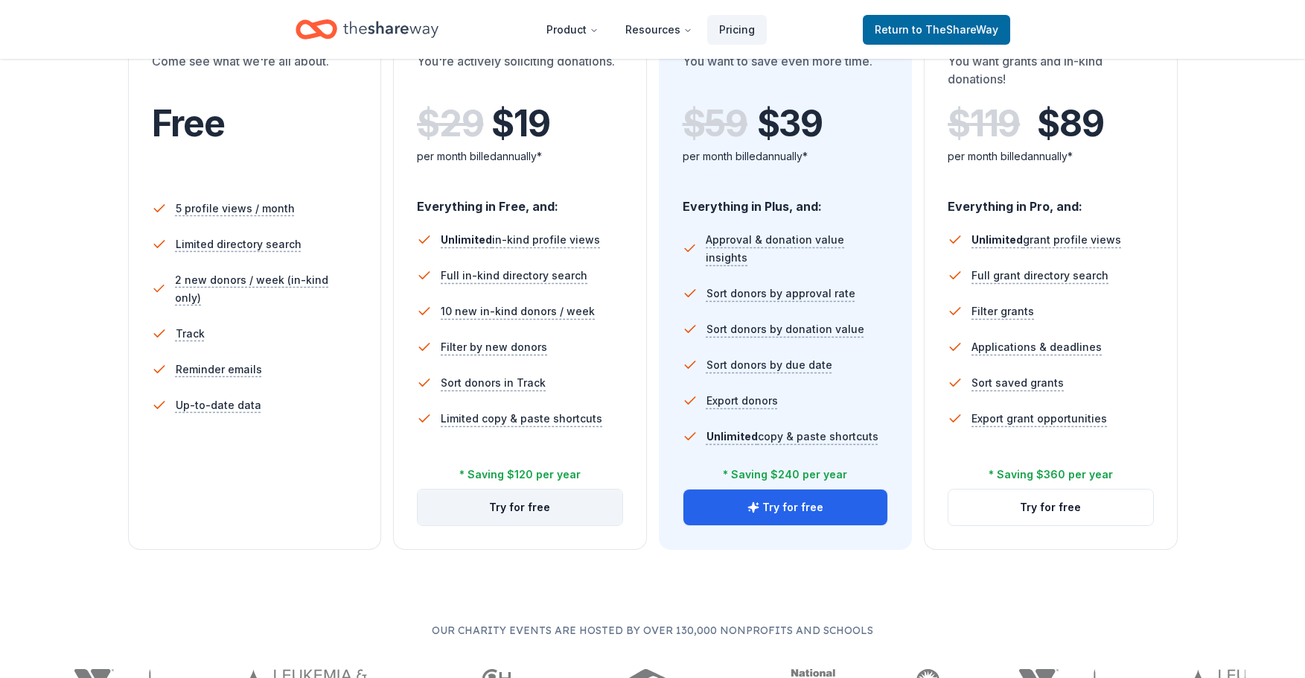
click at [523, 509] on button "Try for free" at bounding box center [520, 507] width 205 height 36
